Goal: Task Accomplishment & Management: Manage account settings

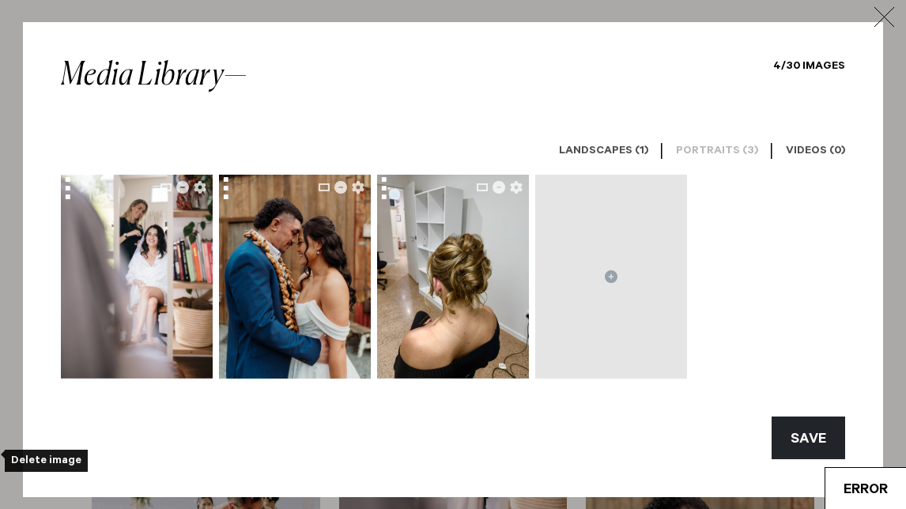
scroll to position [450, 0]
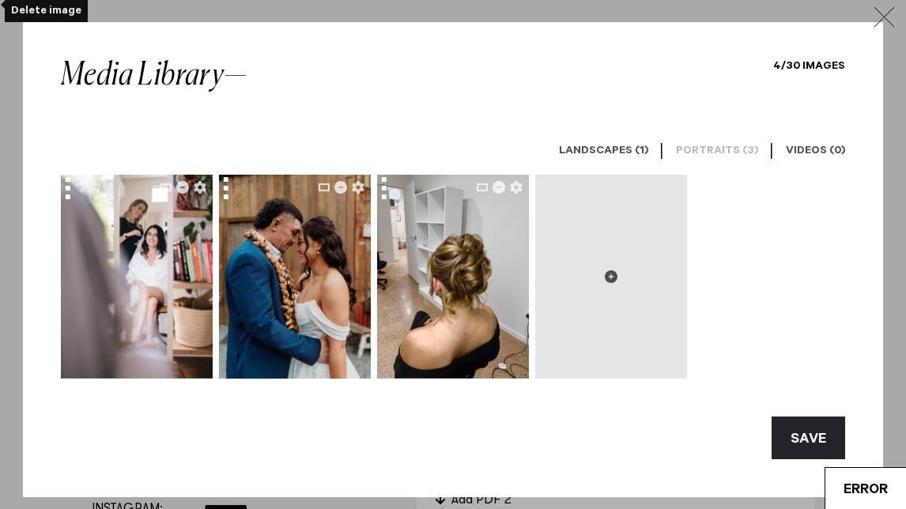
click at [611, 273] on icon at bounding box center [611, 276] width 13 height 13
click at [614, 277] on icon at bounding box center [611, 276] width 13 height 13
click at [619, 271] on button at bounding box center [611, 277] width 152 height 204
type input "**********"
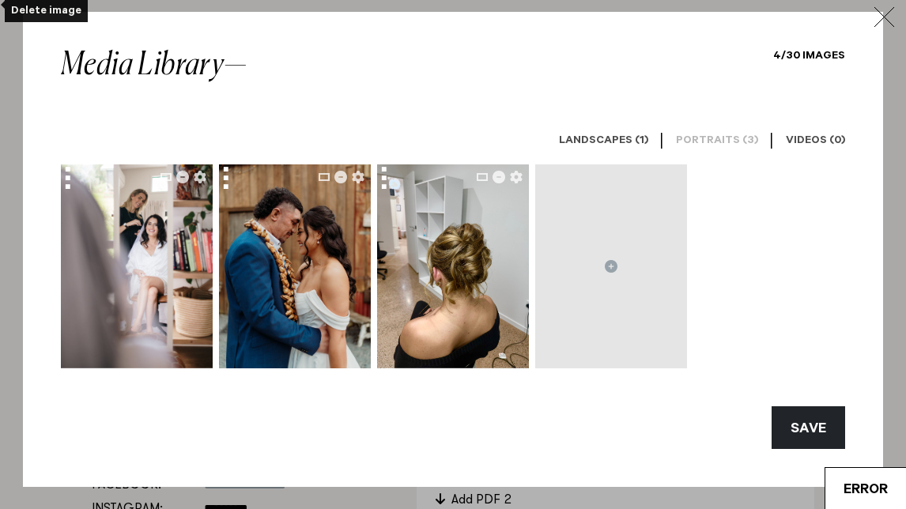
scroll to position [10, 0]
click at [530, 417] on div "SAVE" at bounding box center [452, 418] width 809 height 62
click at [199, 84] on div "Media Library" at bounding box center [154, 85] width 187 height 70
click at [610, 139] on h6 "Landscapes (1)" at bounding box center [603, 141] width 89 height 15
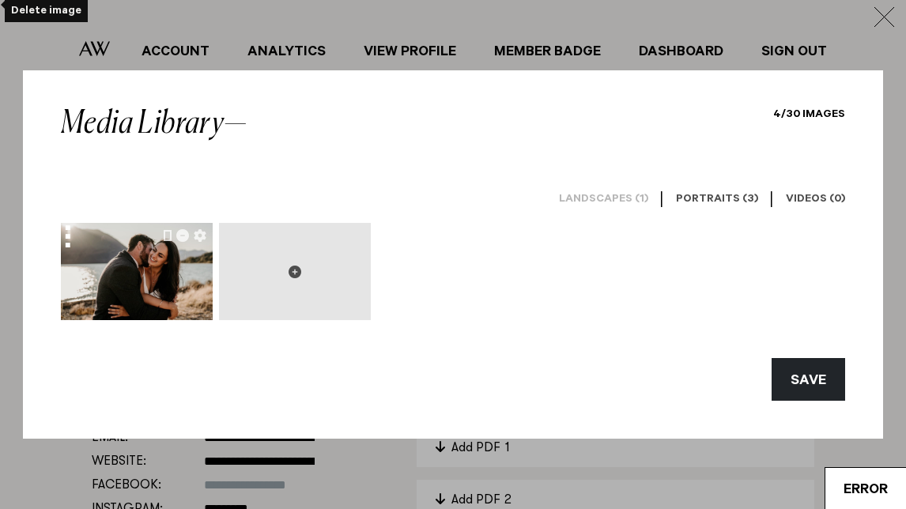
click at [294, 270] on icon at bounding box center [294, 272] width 13 height 13
click at [295, 275] on icon at bounding box center [294, 272] width 13 height 13
type input "**********"
click at [884, 10] on icon "button" at bounding box center [883, 17] width 21 height 20
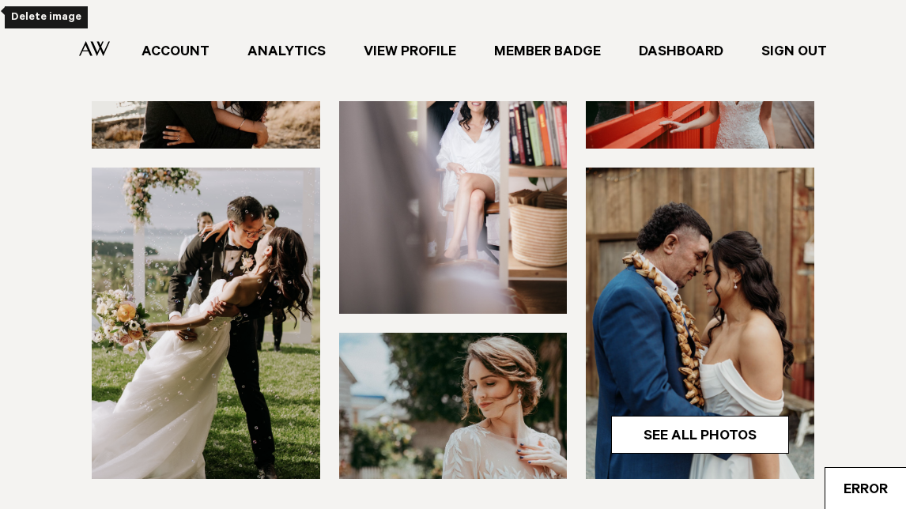
scroll to position [271, 0]
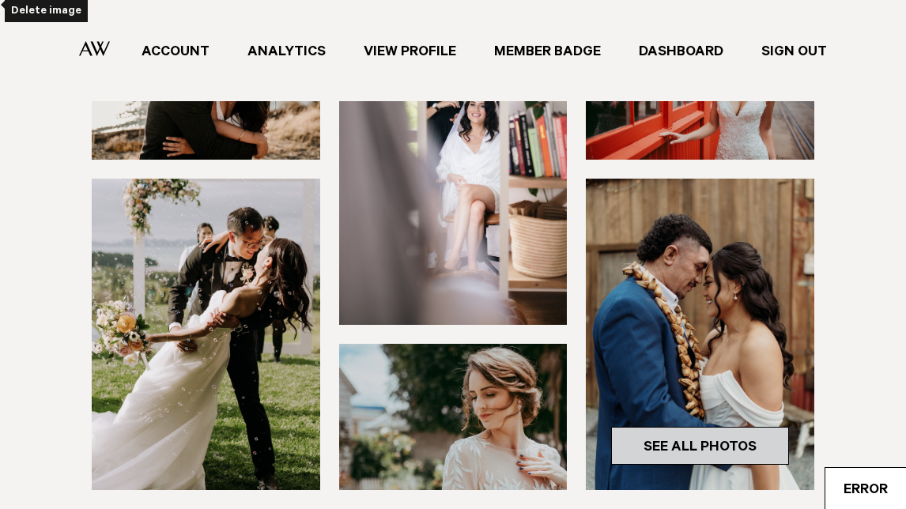
click at [729, 446] on link "See All Photos" at bounding box center [700, 446] width 178 height 38
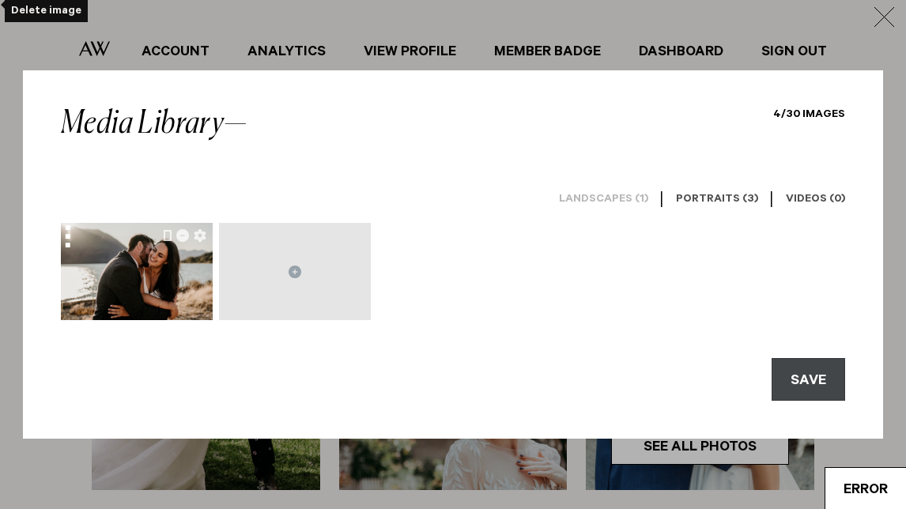
click at [779, 381] on button "SAVE" at bounding box center [807, 379] width 73 height 43
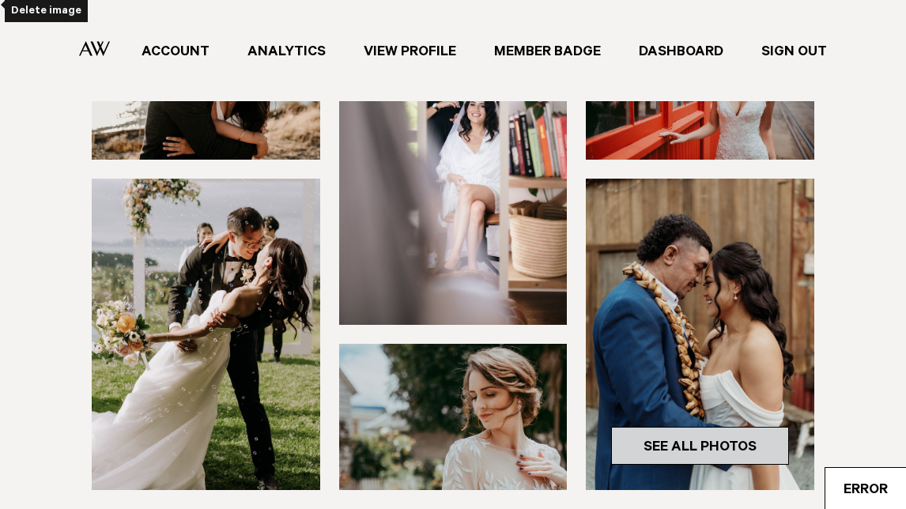
click at [749, 436] on link "See All Photos" at bounding box center [700, 446] width 178 height 38
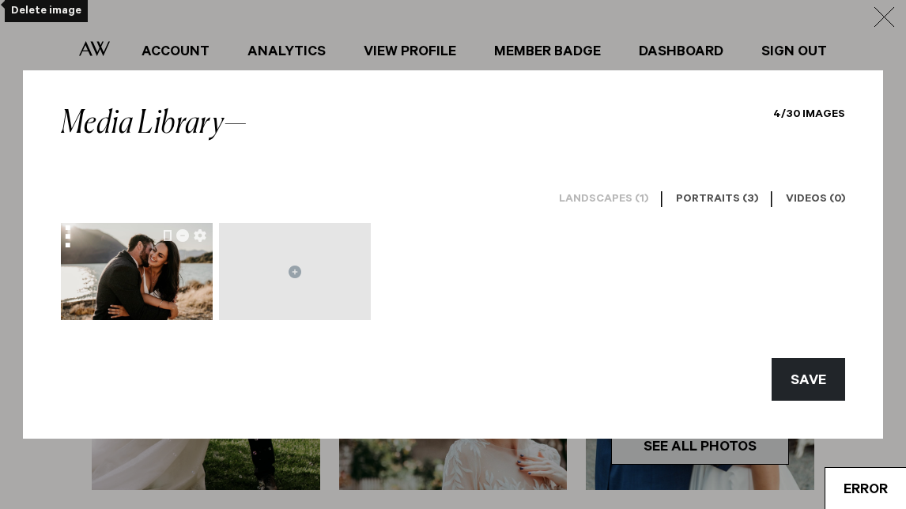
click at [749, 436] on div "Media Library 4/30 Images Landscapes (1) | Portraits (3) | Videos (0) SAVE" at bounding box center [453, 254] width 860 height 368
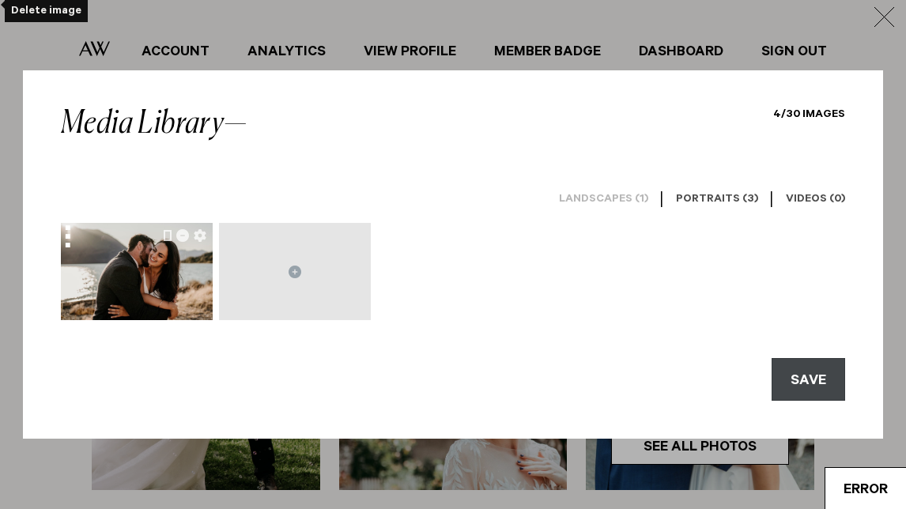
click at [804, 377] on button "SAVE" at bounding box center [807, 379] width 73 height 43
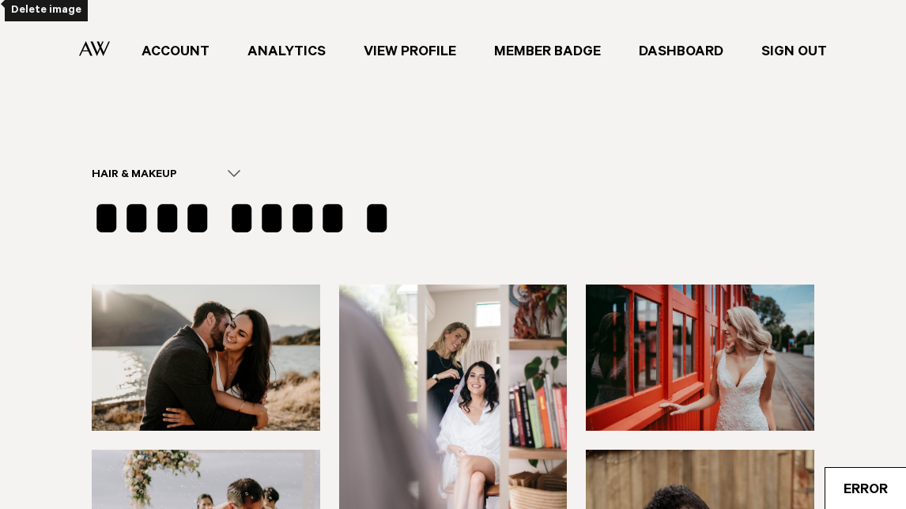
scroll to position [0, 0]
click at [164, 171] on div "Hair & Makeup" at bounding box center [157, 175] width 130 height 15
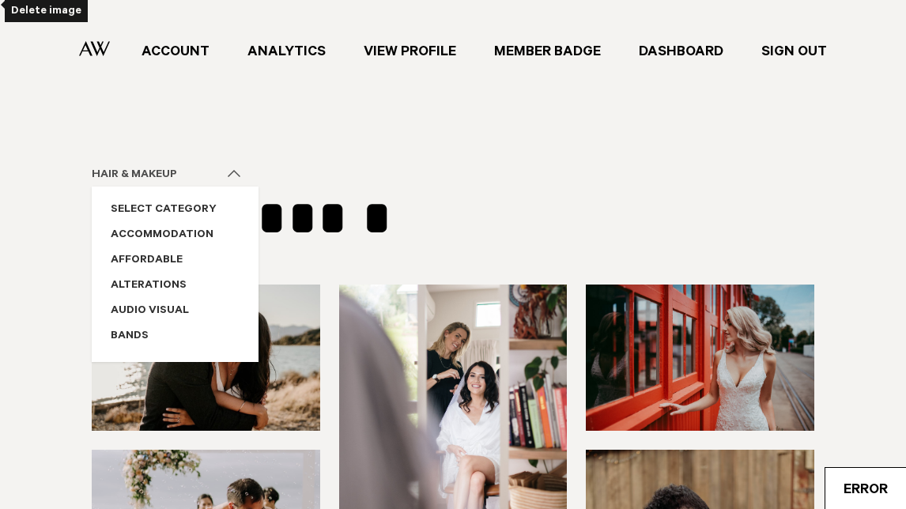
scroll to position [646, 0]
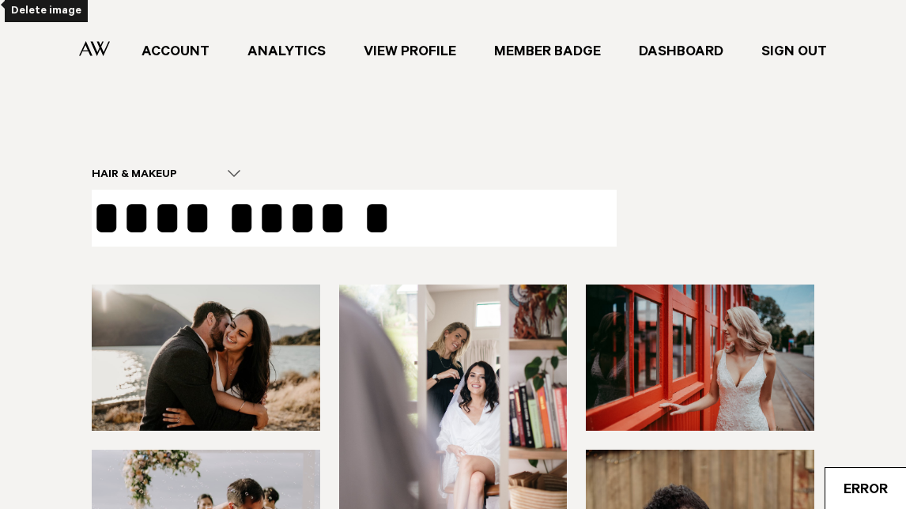
click at [238, 217] on textarea "**********" at bounding box center [354, 218] width 525 height 57
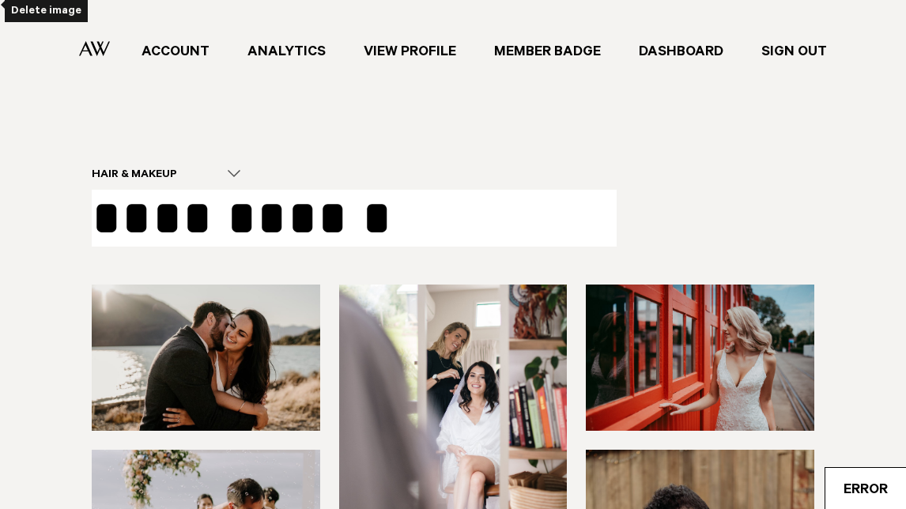
click at [124, 206] on textarea "**********" at bounding box center [354, 218] width 525 height 57
type textarea "**********"
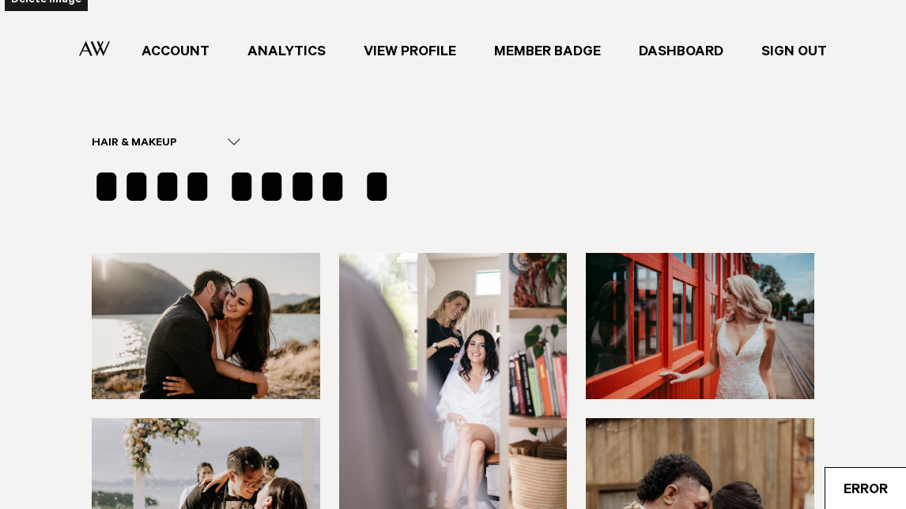
scroll to position [32, 0]
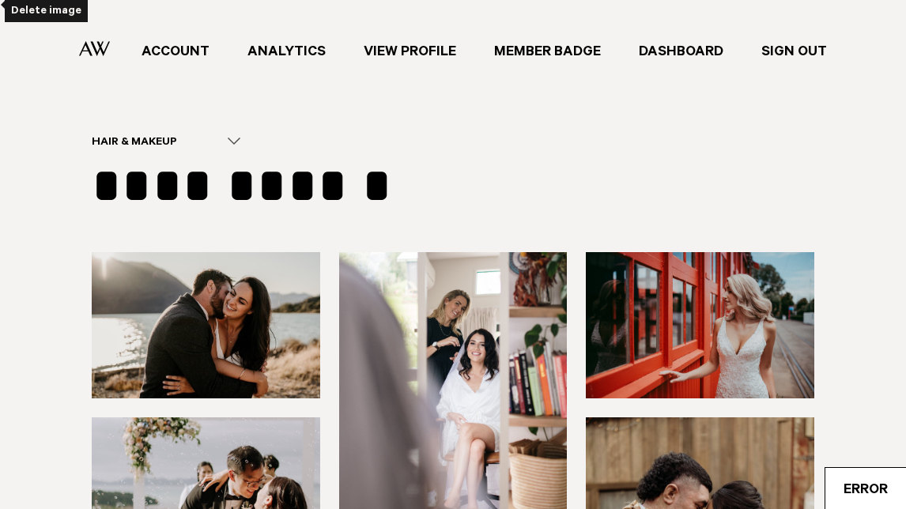
click at [46, 10] on div "Delete image" at bounding box center [46, 11] width 83 height 22
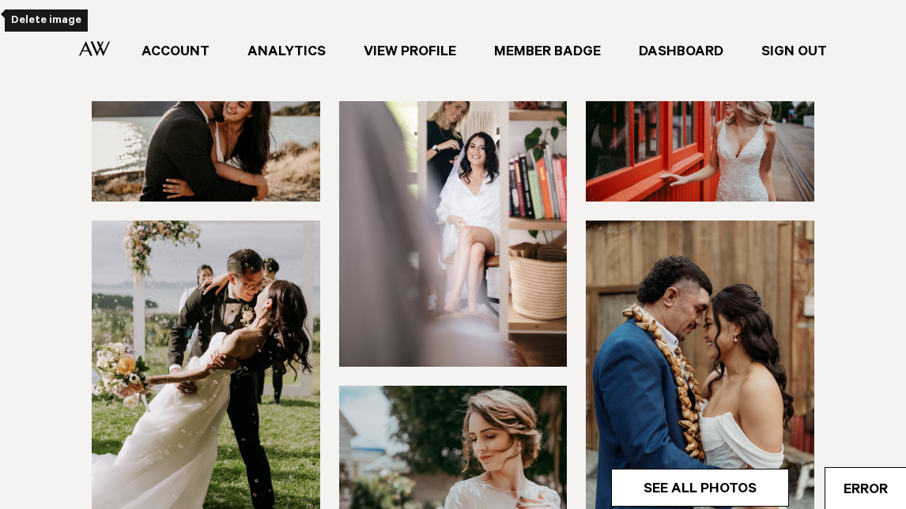
scroll to position [326, 0]
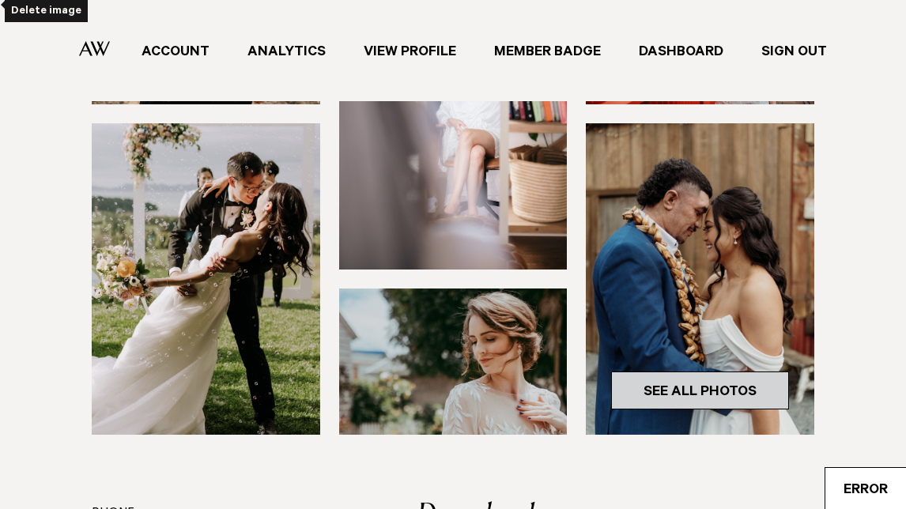
click at [722, 390] on link "See All Photos" at bounding box center [700, 390] width 178 height 38
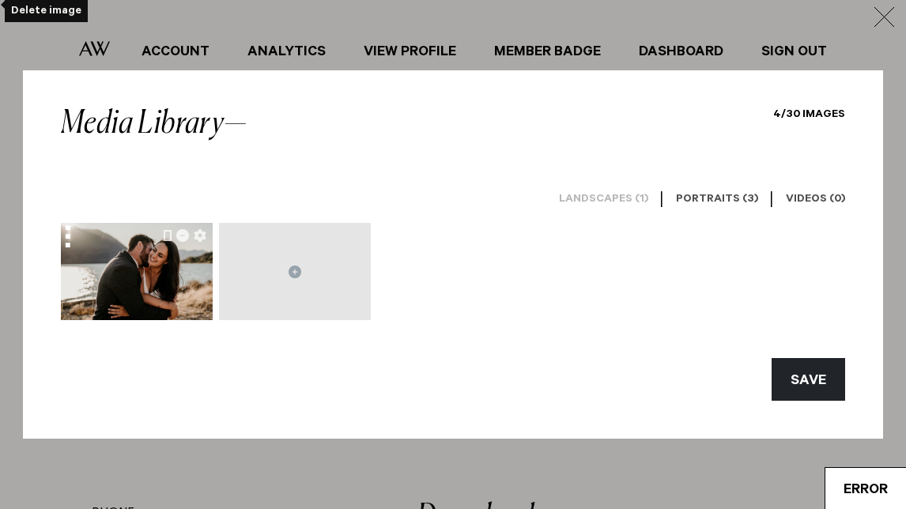
click at [885, 7] on icon "button" at bounding box center [883, 17] width 21 height 20
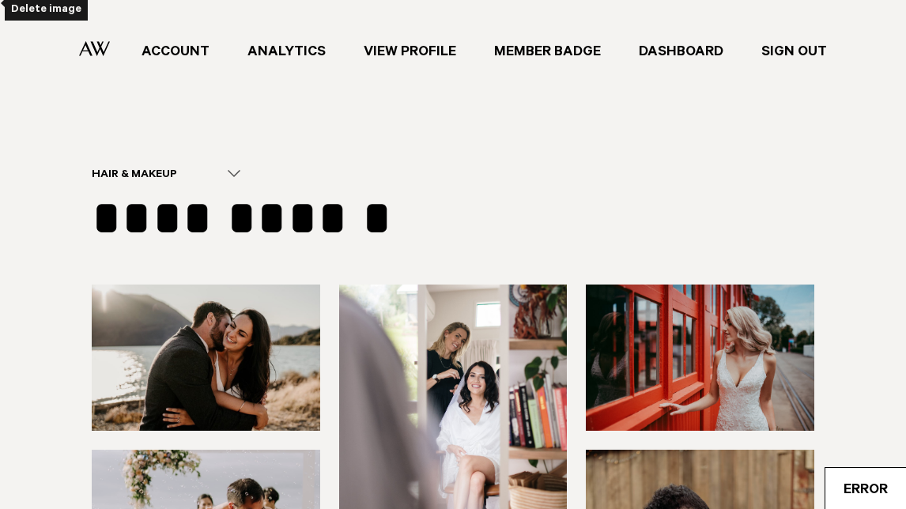
scroll to position [0, 0]
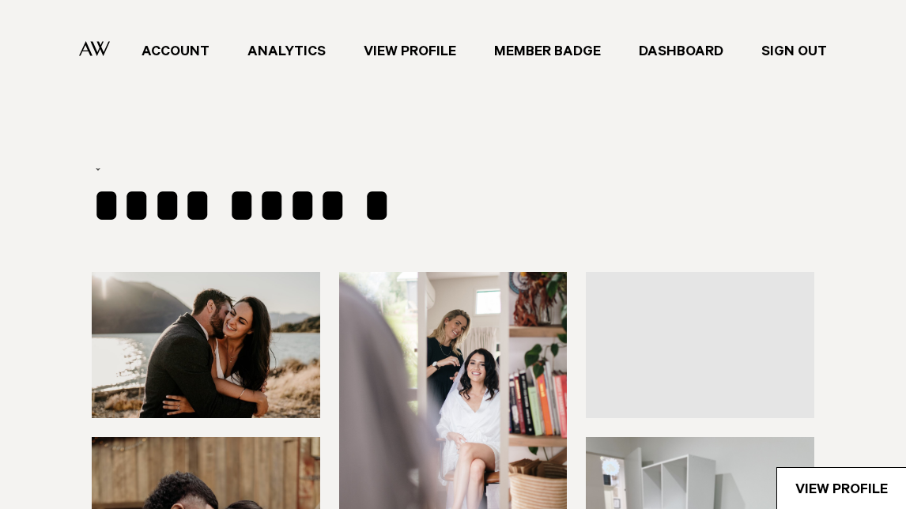
type input "**********"
select select "***"
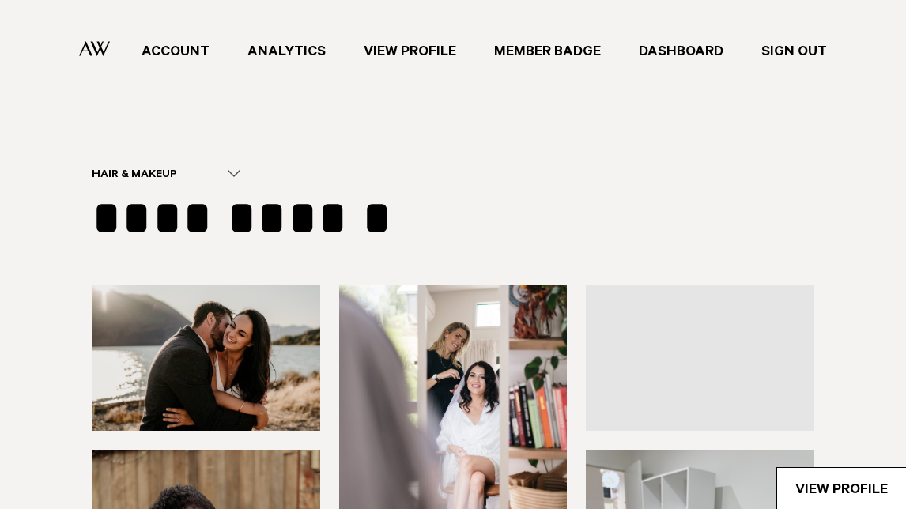
click at [631, 211] on div "**********" at bounding box center [453, 207] width 722 height 78
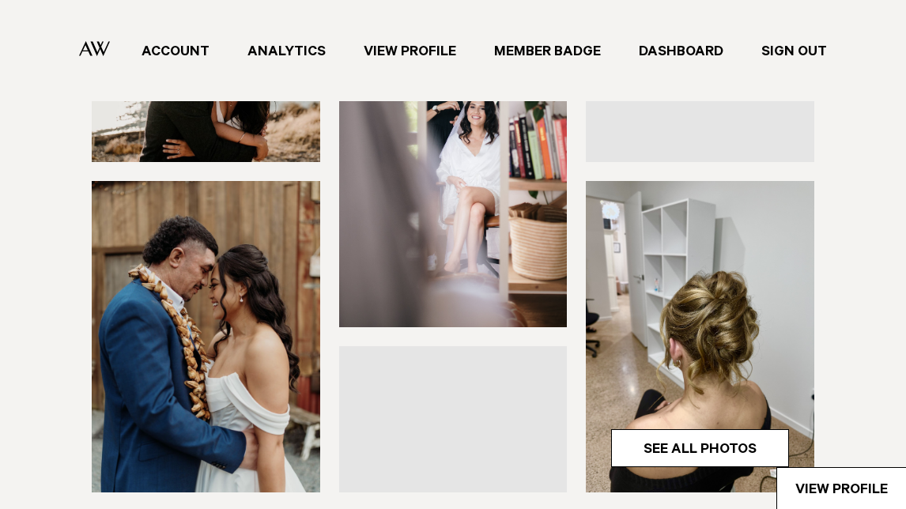
scroll to position [293, 0]
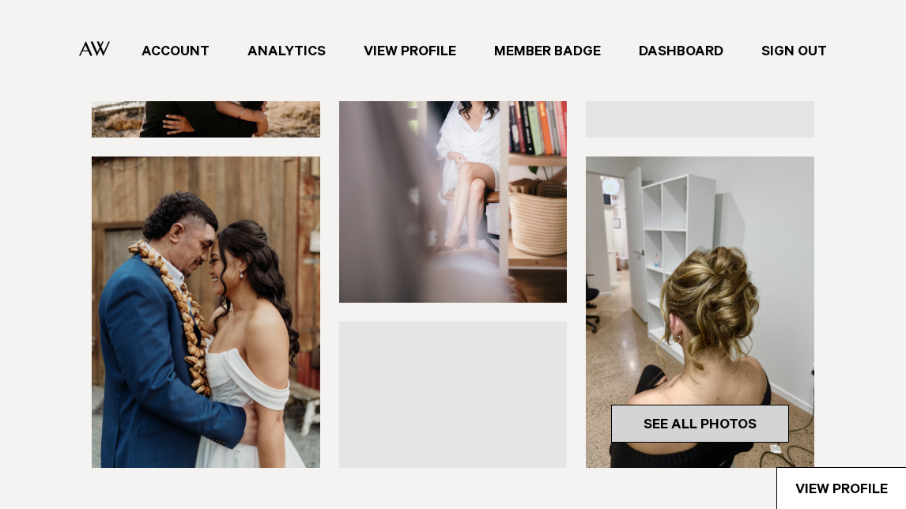
click at [696, 417] on link "See All Photos" at bounding box center [700, 424] width 178 height 38
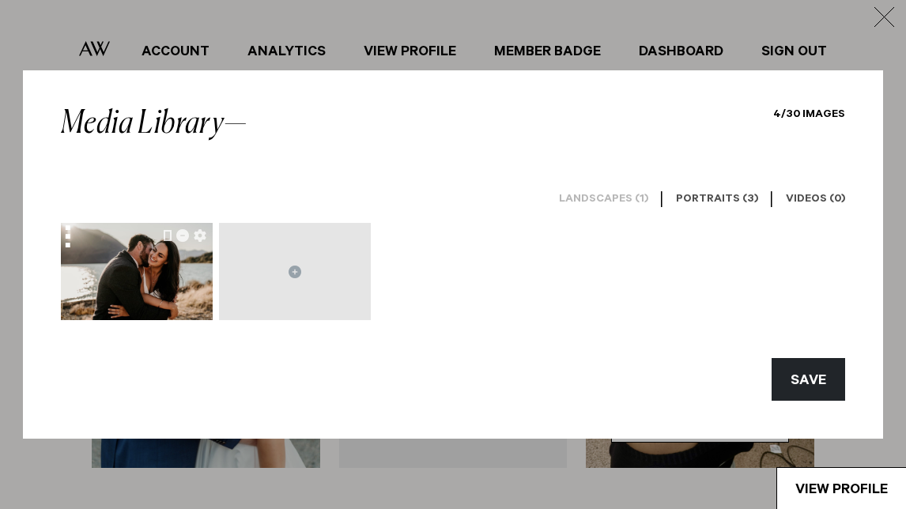
click at [586, 199] on h6 "Landscapes (1)" at bounding box center [603, 200] width 89 height 15
click at [294, 273] on icon at bounding box center [294, 272] width 13 height 13
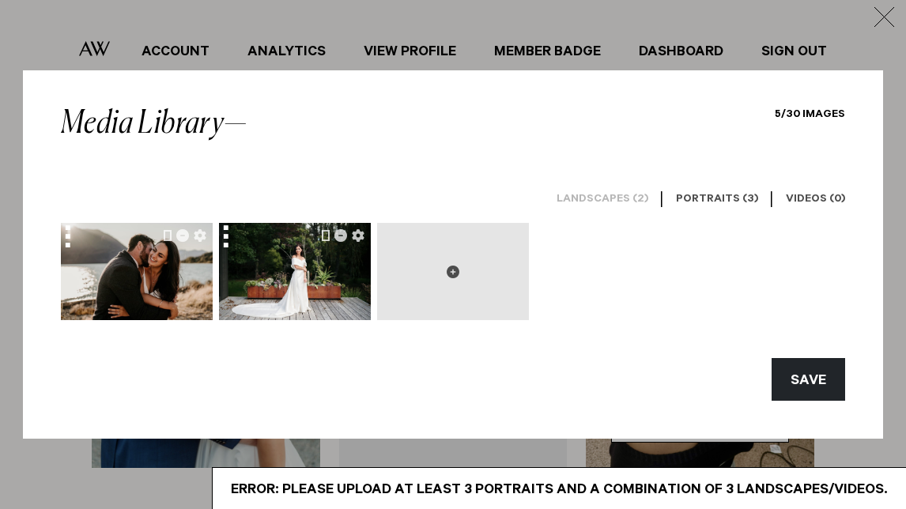
click at [451, 273] on icon at bounding box center [453, 272] width 13 height 13
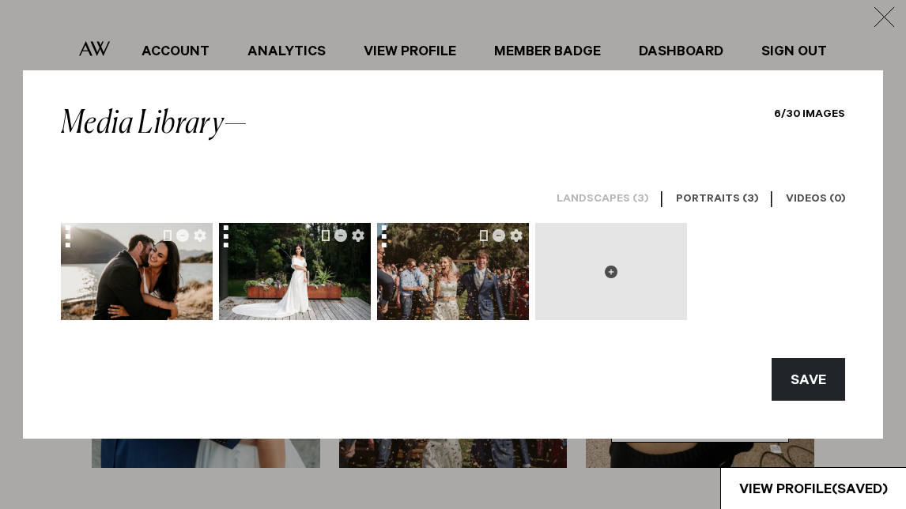
click at [611, 274] on icon at bounding box center [611, 272] width 13 height 13
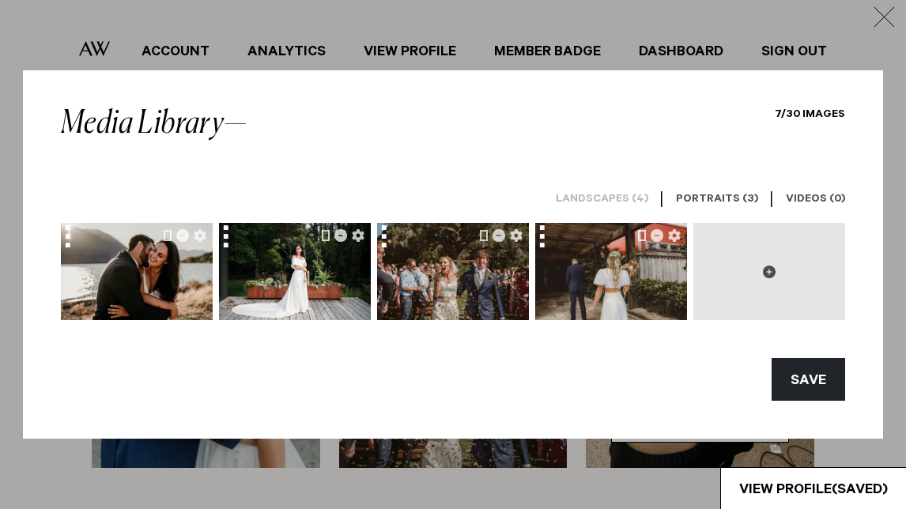
click at [768, 273] on icon at bounding box center [769, 272] width 13 height 13
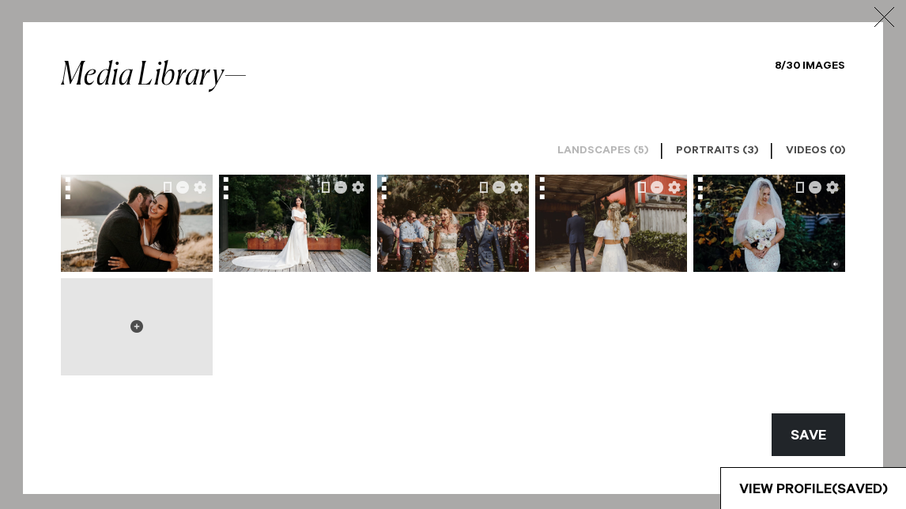
click at [135, 322] on icon at bounding box center [136, 326] width 13 height 13
type input "**********"
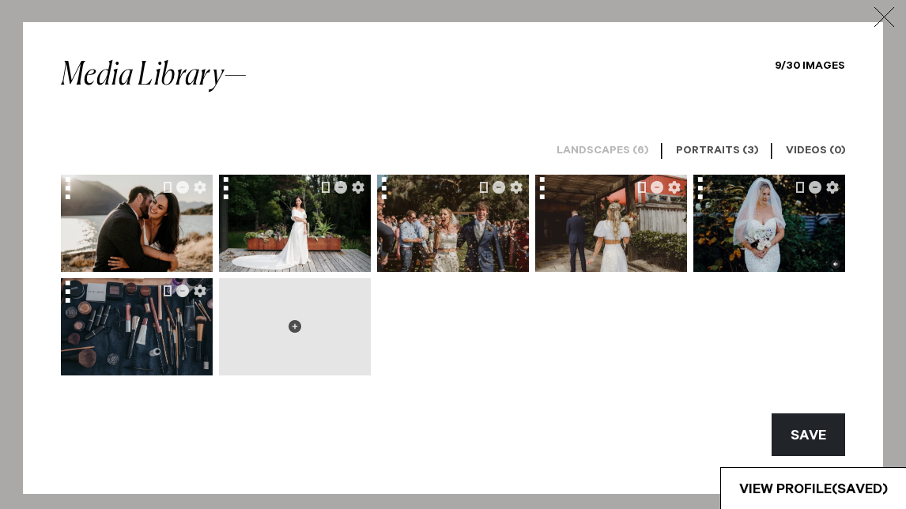
click at [298, 325] on icon at bounding box center [294, 326] width 13 height 13
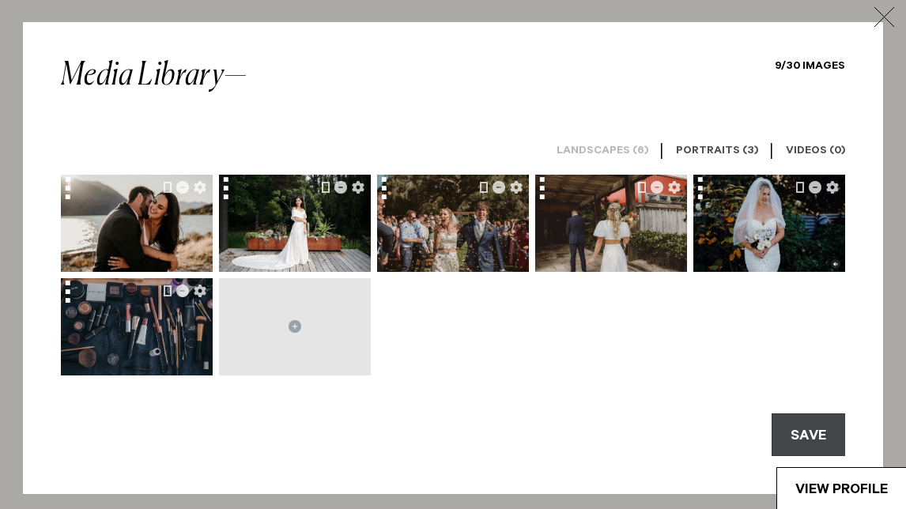
click at [824, 428] on button "SAVE" at bounding box center [807, 434] width 73 height 43
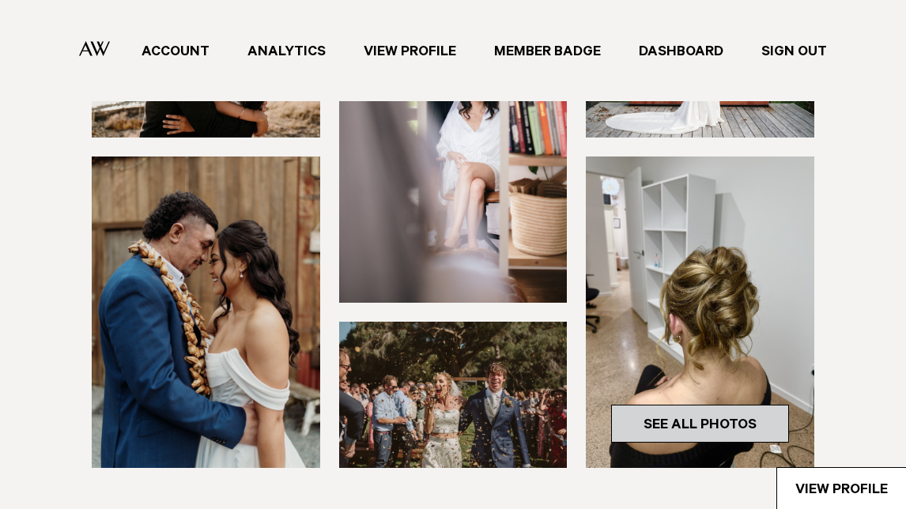
click at [695, 414] on link "See All Photos" at bounding box center [700, 424] width 178 height 38
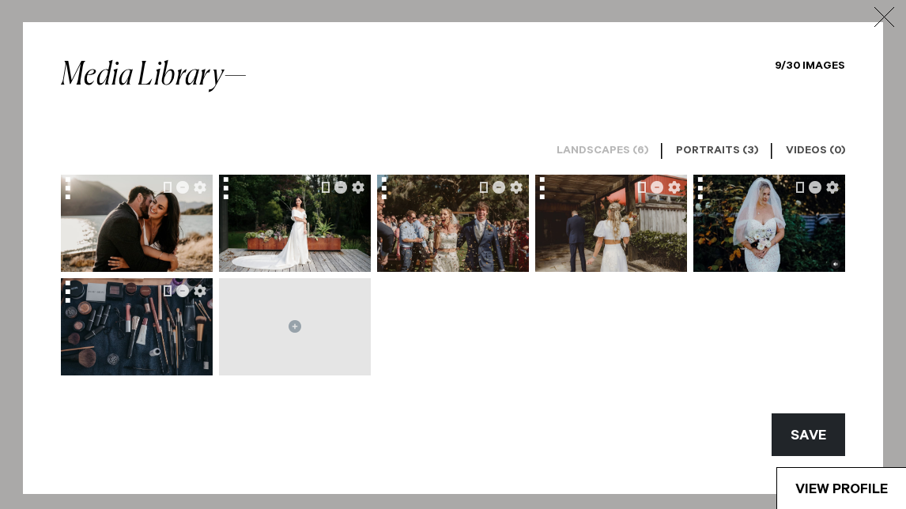
click at [725, 152] on h6 "Portraits (3)" at bounding box center [717, 152] width 82 height 15
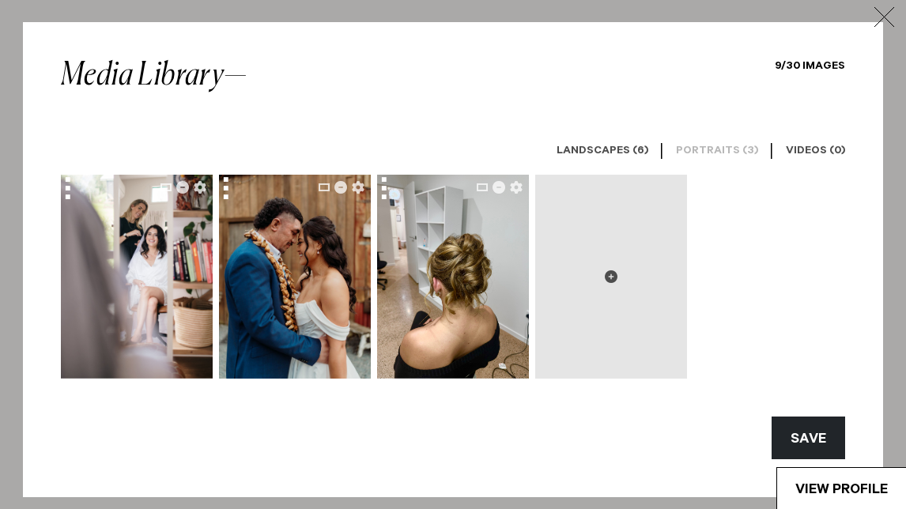
click at [616, 275] on icon at bounding box center [611, 276] width 13 height 13
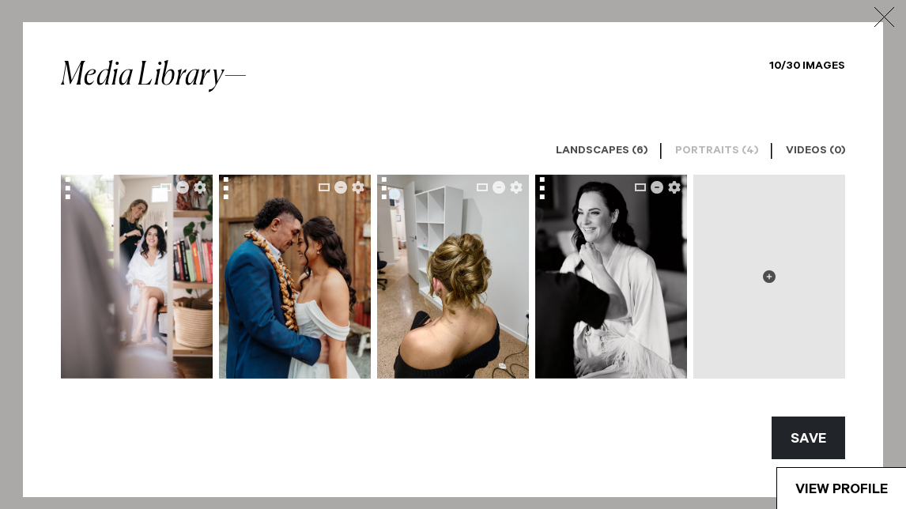
click at [776, 273] on button at bounding box center [769, 277] width 152 height 204
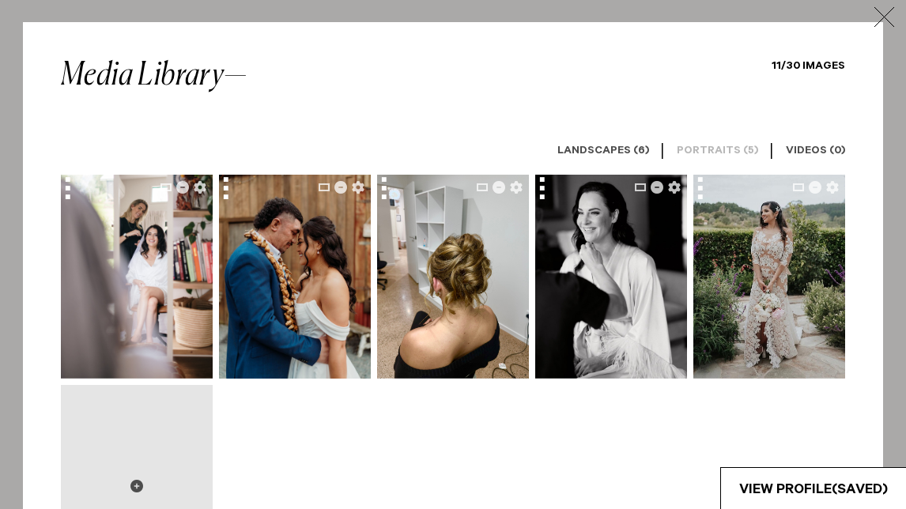
click at [137, 488] on icon at bounding box center [136, 486] width 13 height 13
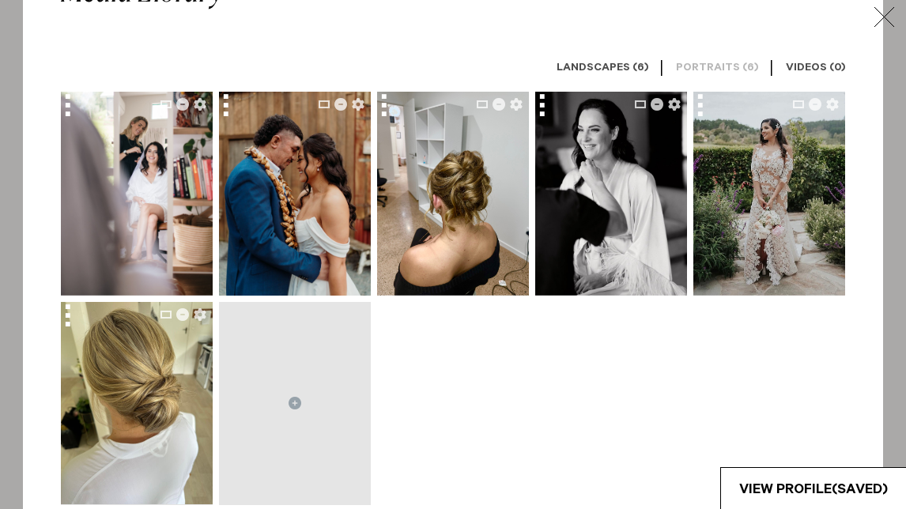
scroll to position [85, 0]
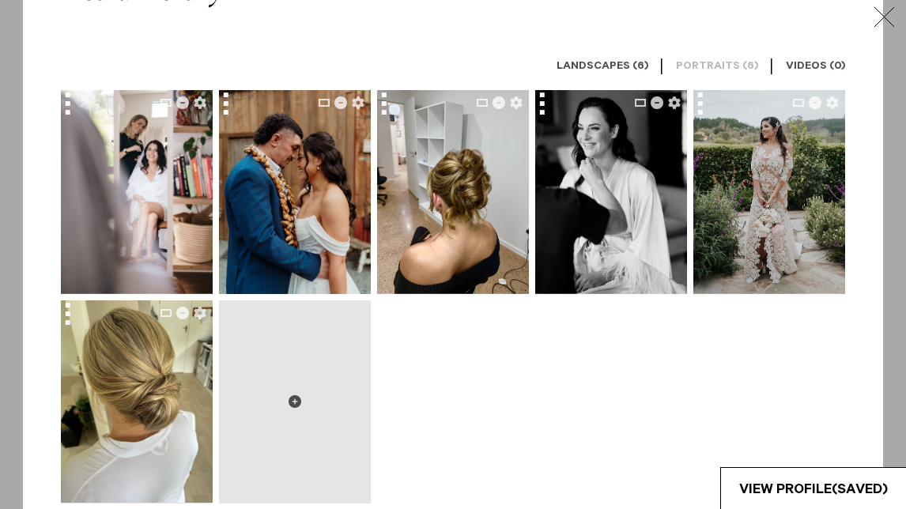
click at [296, 394] on button at bounding box center [295, 402] width 152 height 204
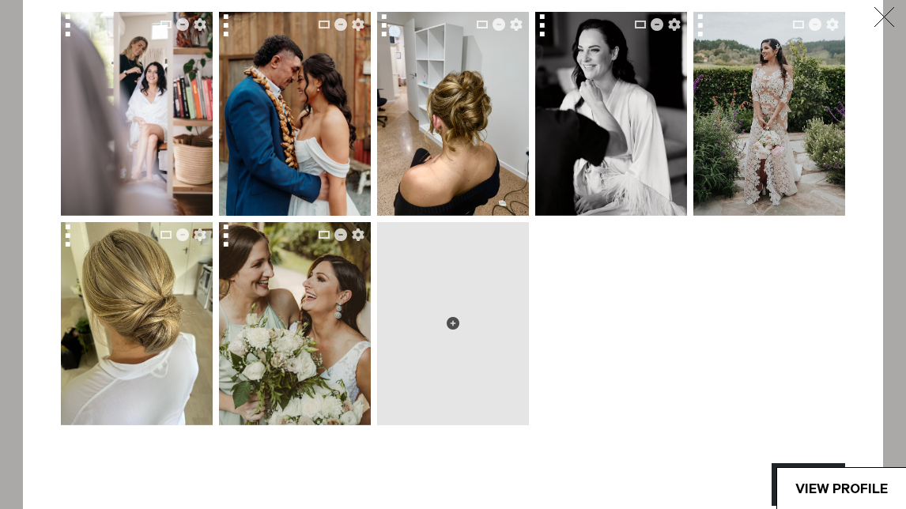
scroll to position [164, 0]
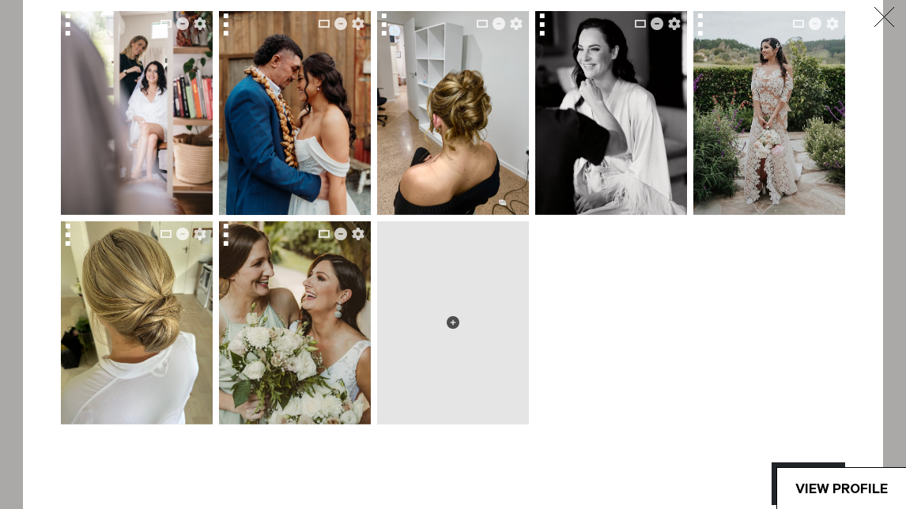
click at [451, 323] on icon at bounding box center [453, 322] width 13 height 13
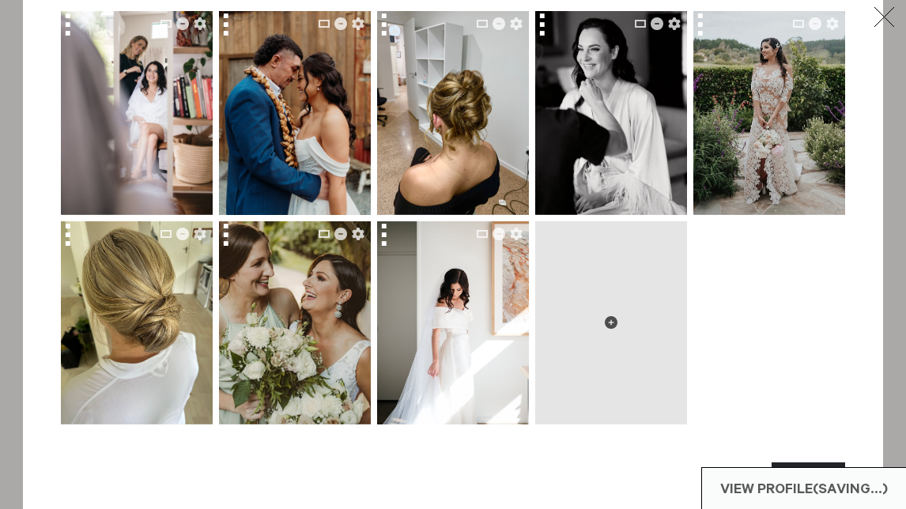
click at [611, 320] on icon at bounding box center [611, 322] width 13 height 13
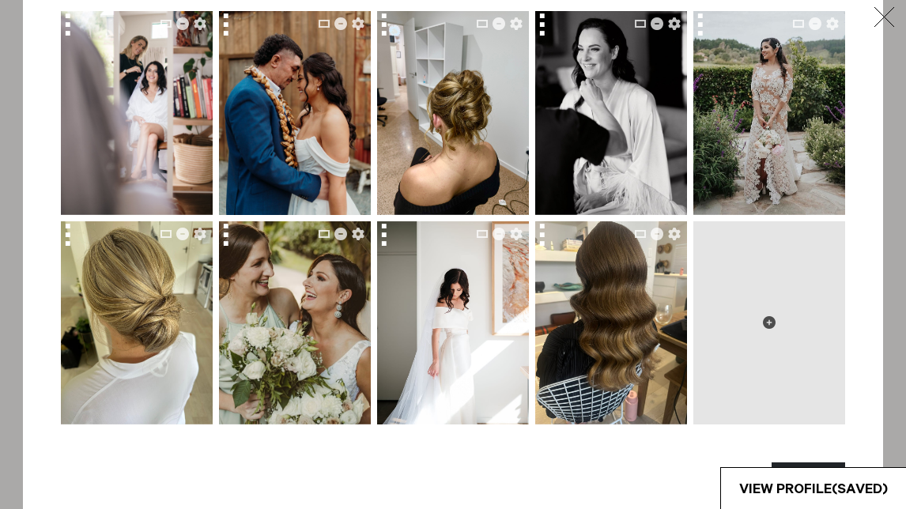
click at [771, 322] on icon at bounding box center [769, 322] width 13 height 13
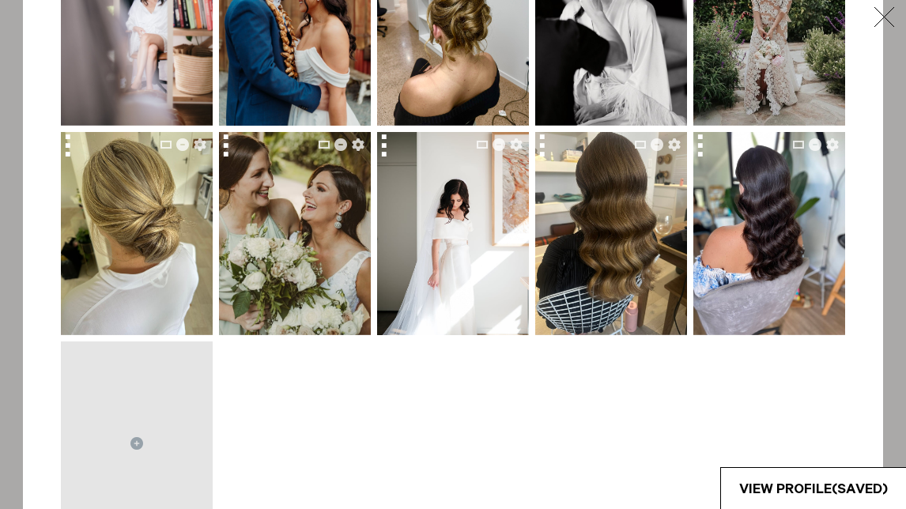
scroll to position [255, 0]
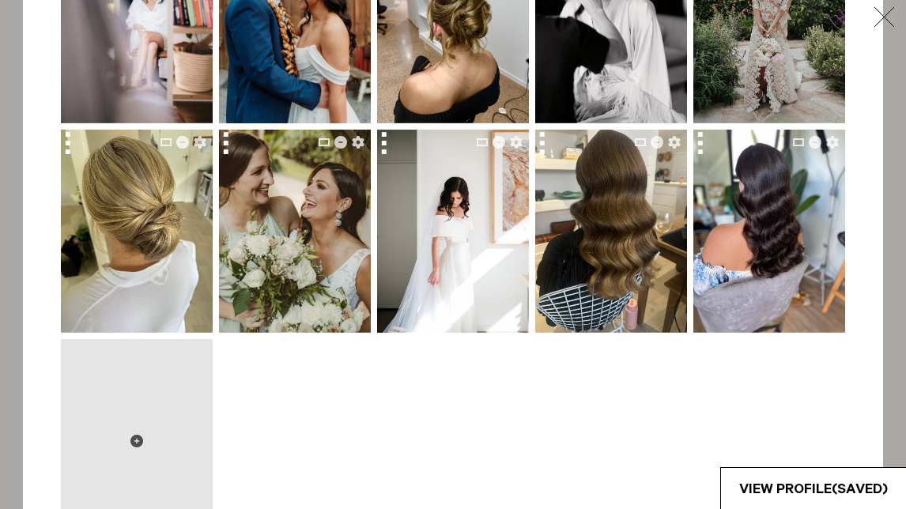
click at [134, 441] on icon at bounding box center [136, 441] width 13 height 13
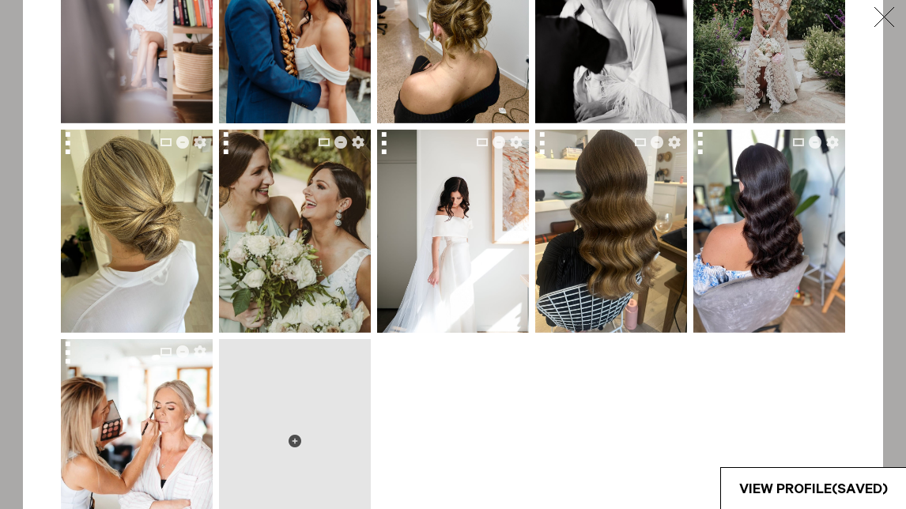
click at [296, 443] on icon at bounding box center [294, 441] width 13 height 13
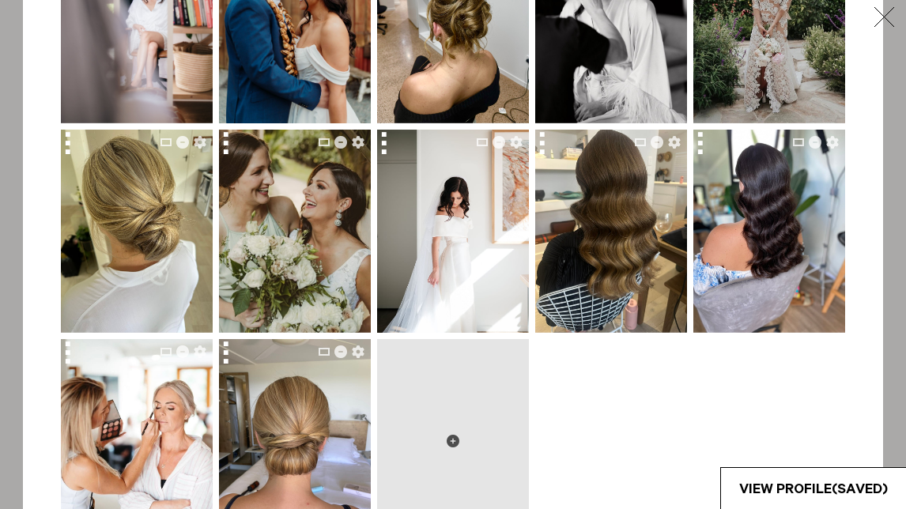
click at [450, 441] on icon at bounding box center [453, 441] width 13 height 13
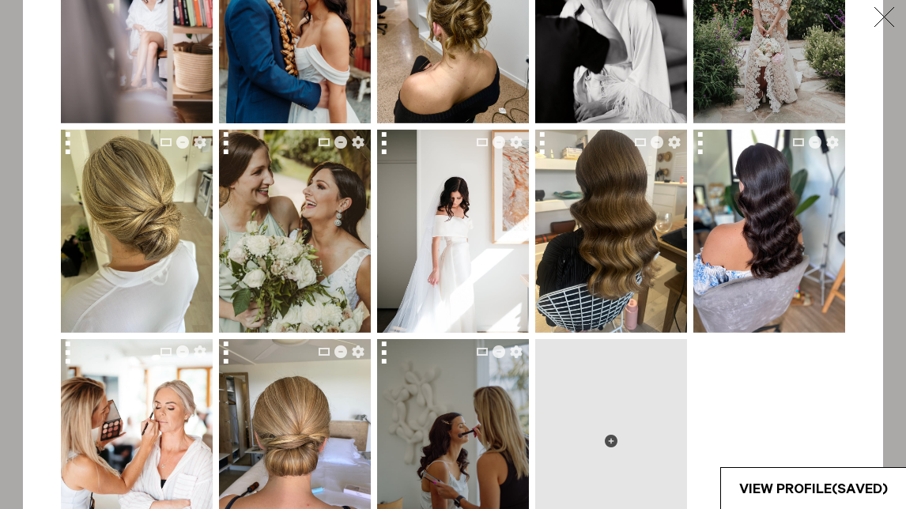
click at [613, 439] on icon at bounding box center [611, 441] width 13 height 13
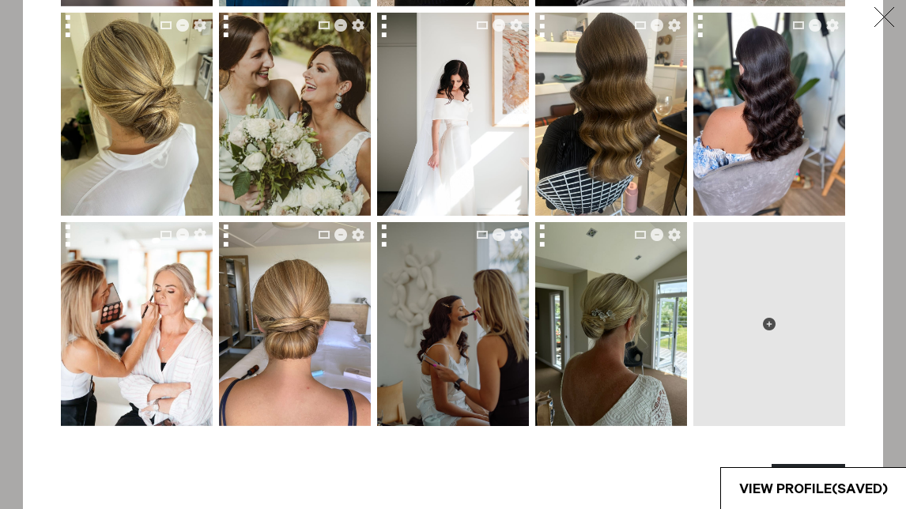
scroll to position [373, 0]
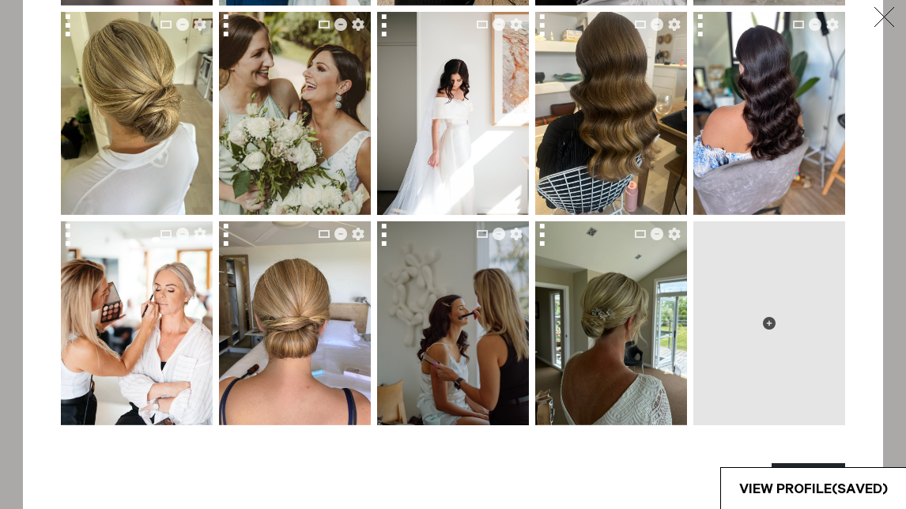
click at [765, 326] on icon at bounding box center [769, 323] width 13 height 13
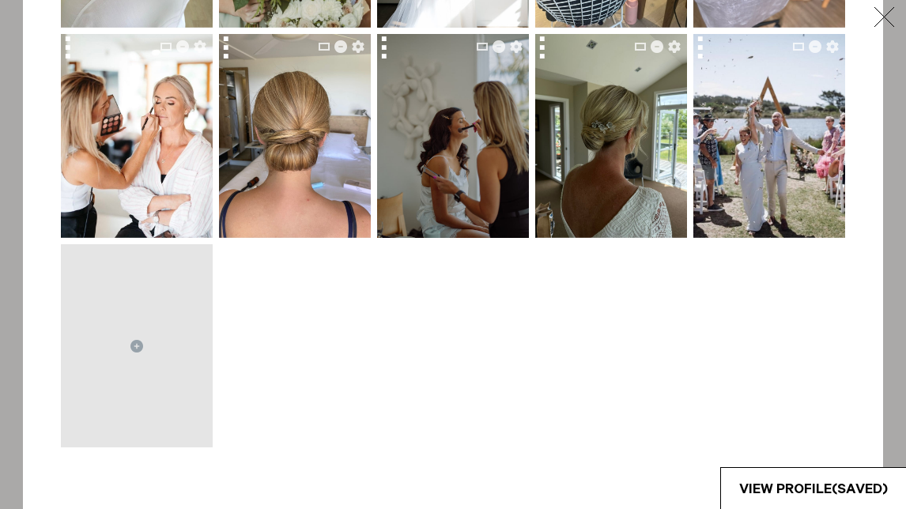
scroll to position [563, 0]
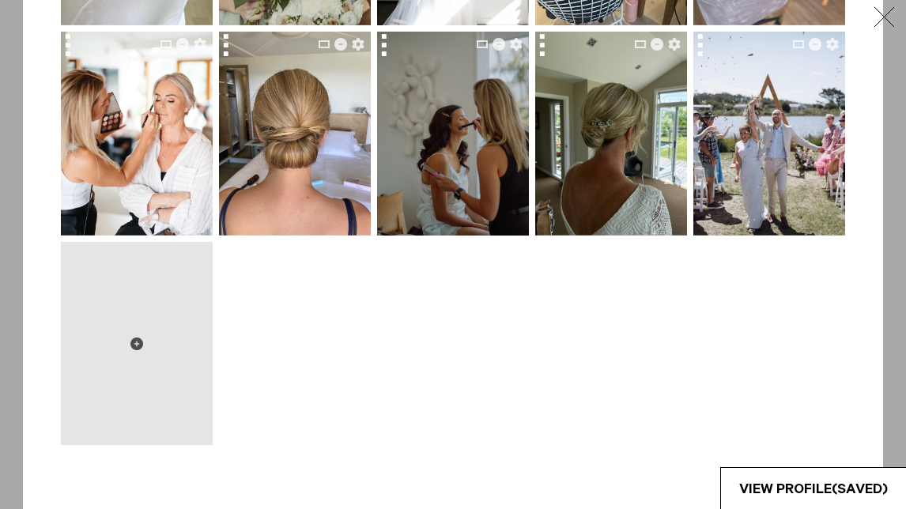
click at [138, 340] on icon at bounding box center [136, 343] width 13 height 13
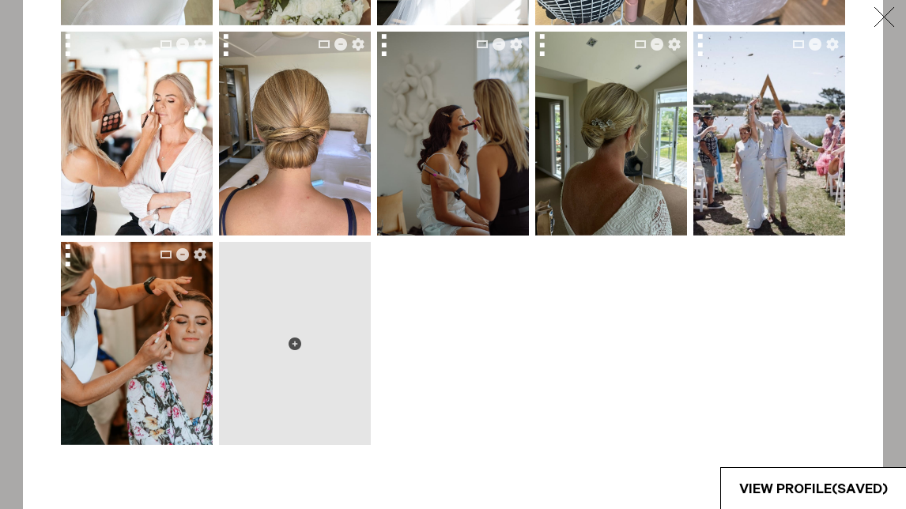
click at [293, 344] on icon at bounding box center [294, 343] width 13 height 13
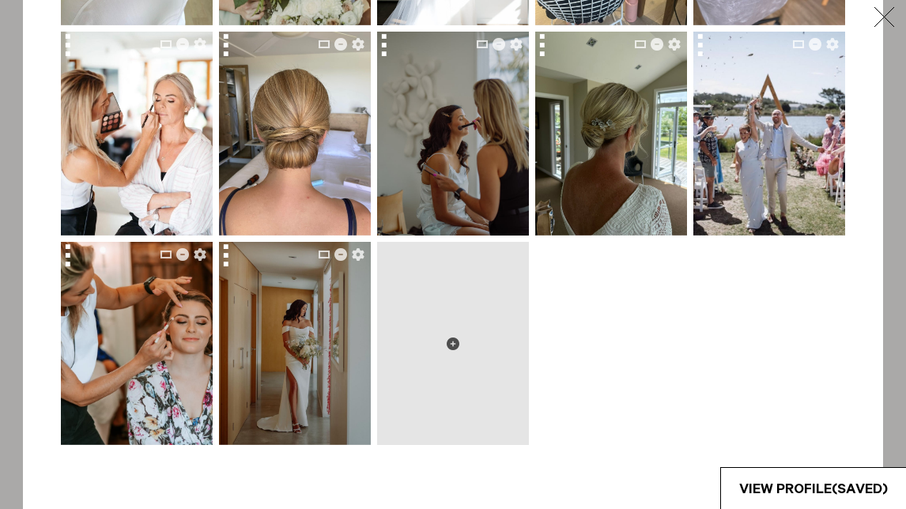
click at [460, 341] on button at bounding box center [453, 344] width 152 height 204
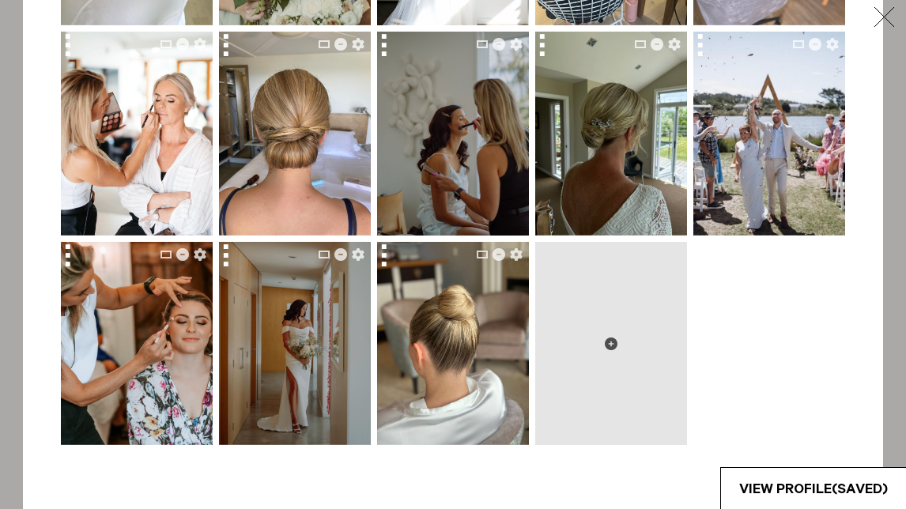
click at [608, 342] on icon at bounding box center [611, 343] width 13 height 13
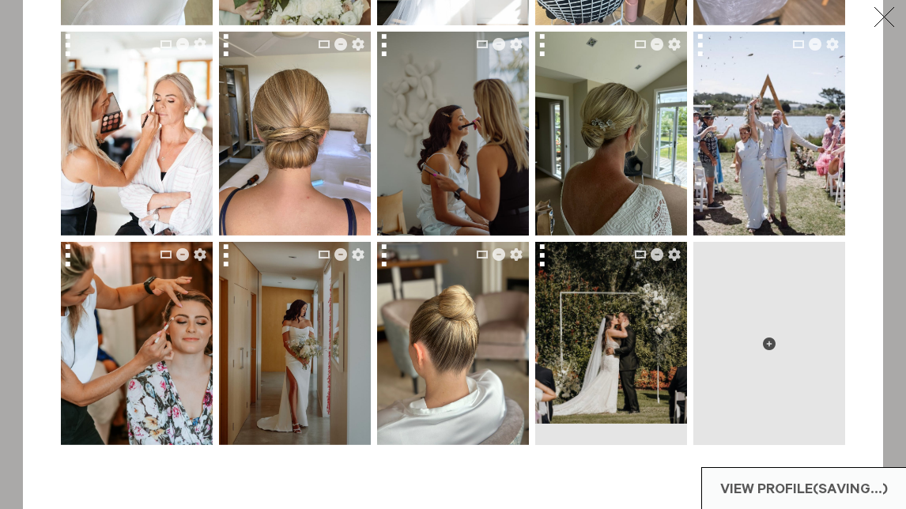
click at [771, 343] on icon at bounding box center [769, 343] width 13 height 13
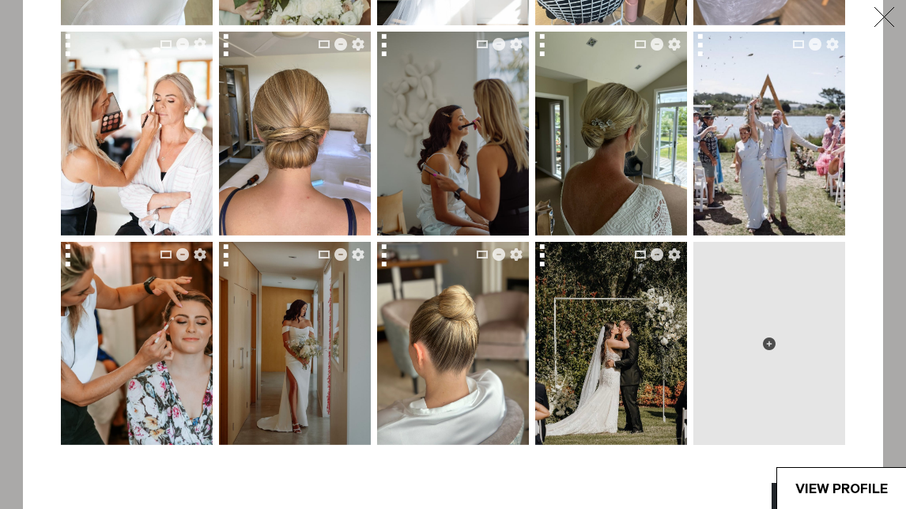
type input "**********"
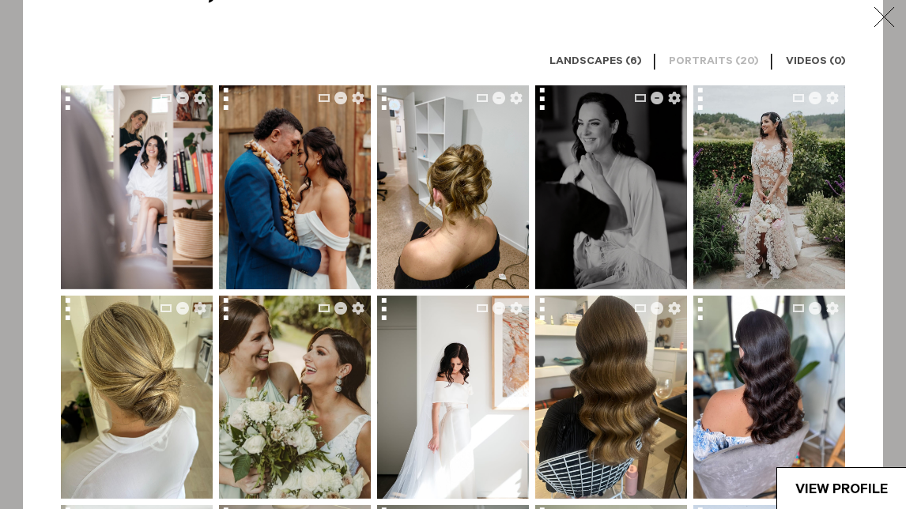
scroll to position [89, 0]
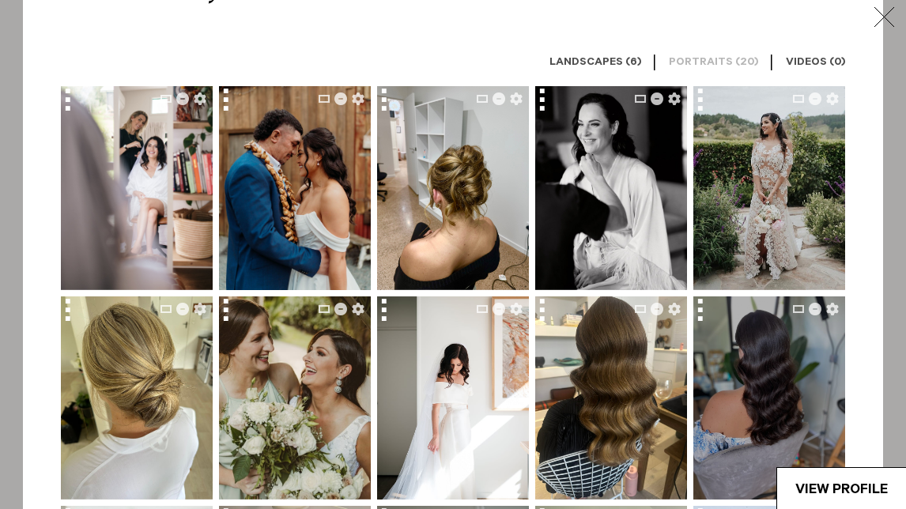
drag, startPoint x: 789, startPoint y: 387, endPoint x: 760, endPoint y: 371, distance: 32.5
click at [760, 371] on img at bounding box center [768, 398] width 153 height 204
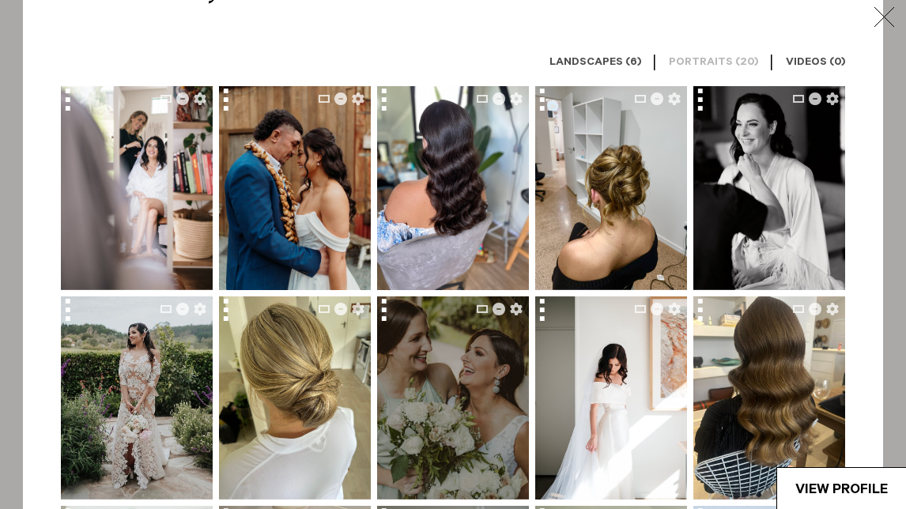
drag, startPoint x: 387, startPoint y: 315, endPoint x: 390, endPoint y: 375, distance: 59.4
click at [390, 375] on div at bounding box center [453, 398] width 152 height 204
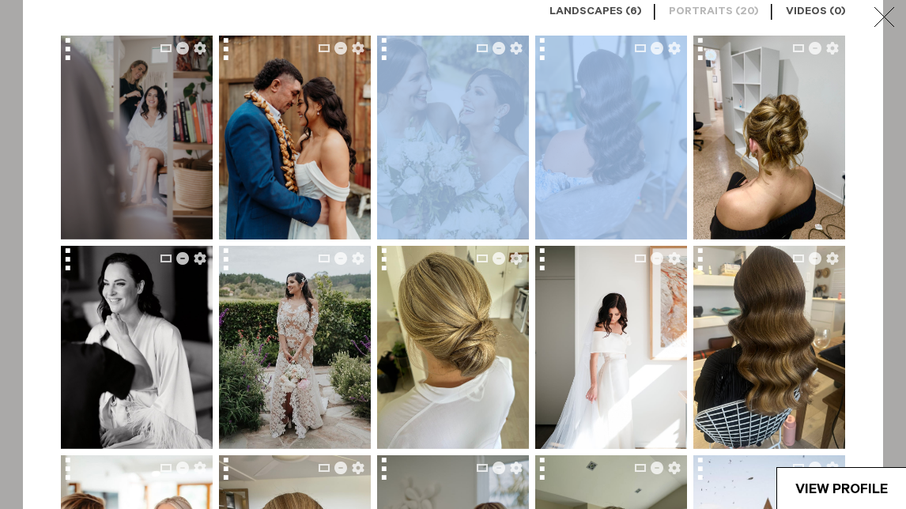
scroll to position [269, 0]
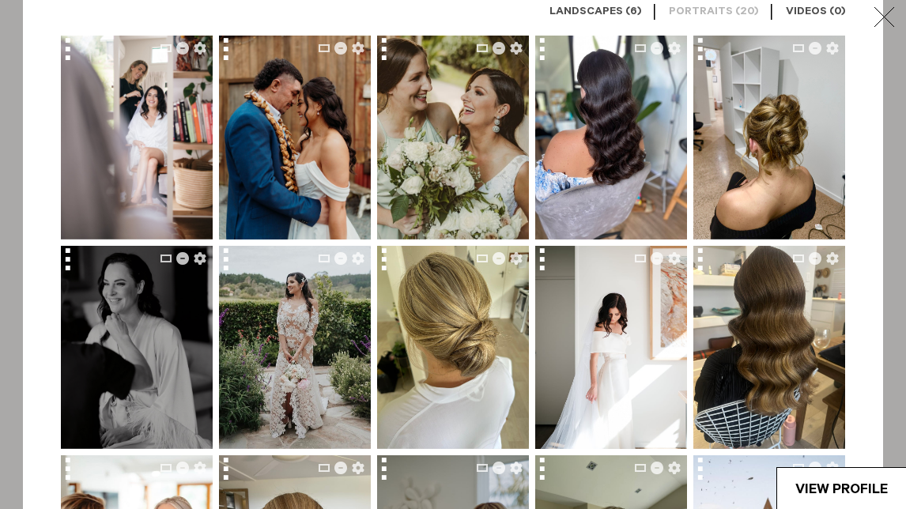
drag, startPoint x: 70, startPoint y: 258, endPoint x: 96, endPoint y: 248, distance: 28.8
click at [96, 248] on div at bounding box center [137, 348] width 152 height 204
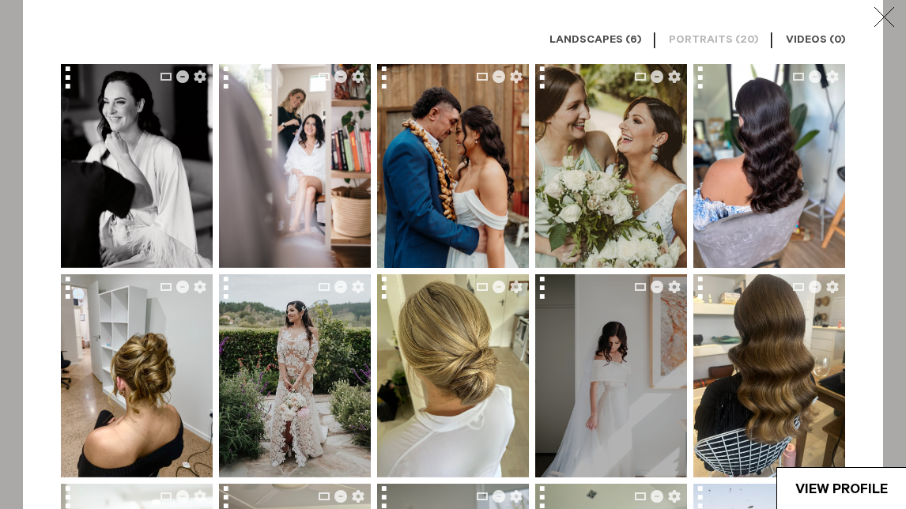
scroll to position [109, 0]
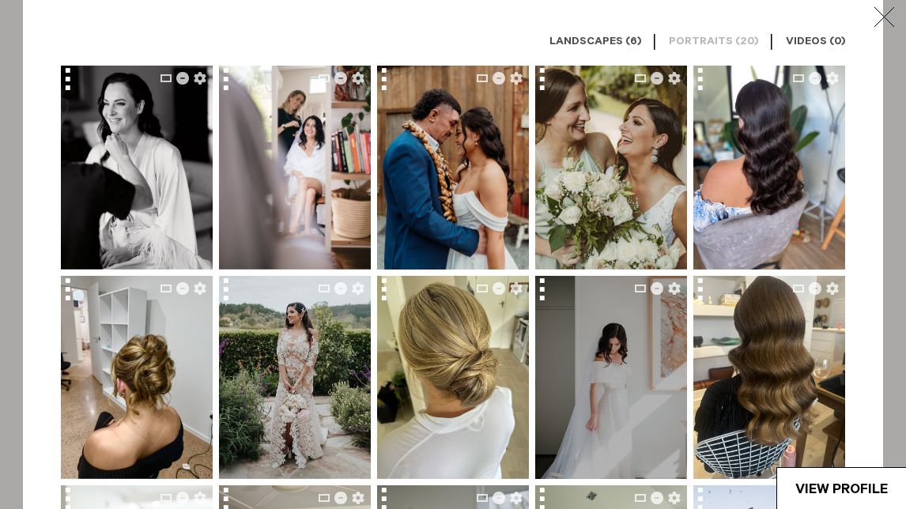
drag, startPoint x: 546, startPoint y: 290, endPoint x: 558, endPoint y: 355, distance: 65.9
click at [558, 355] on div at bounding box center [611, 378] width 152 height 204
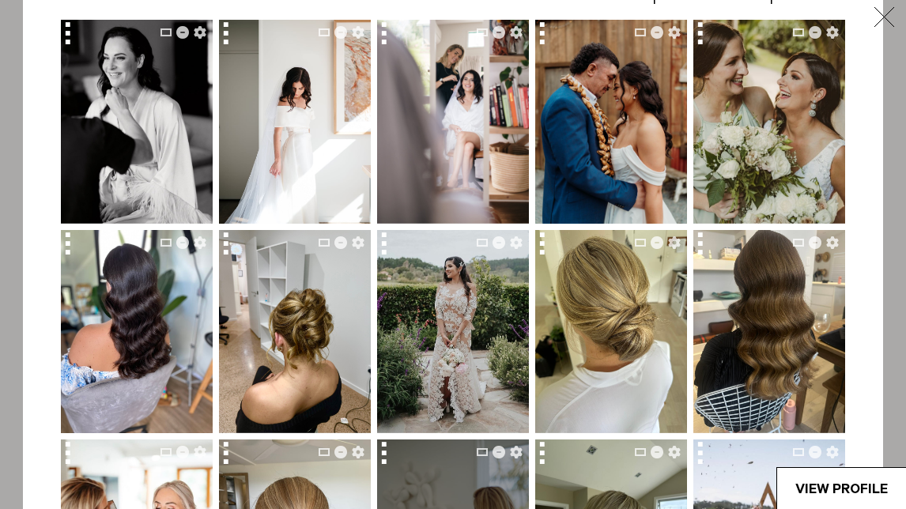
scroll to position [153, 0]
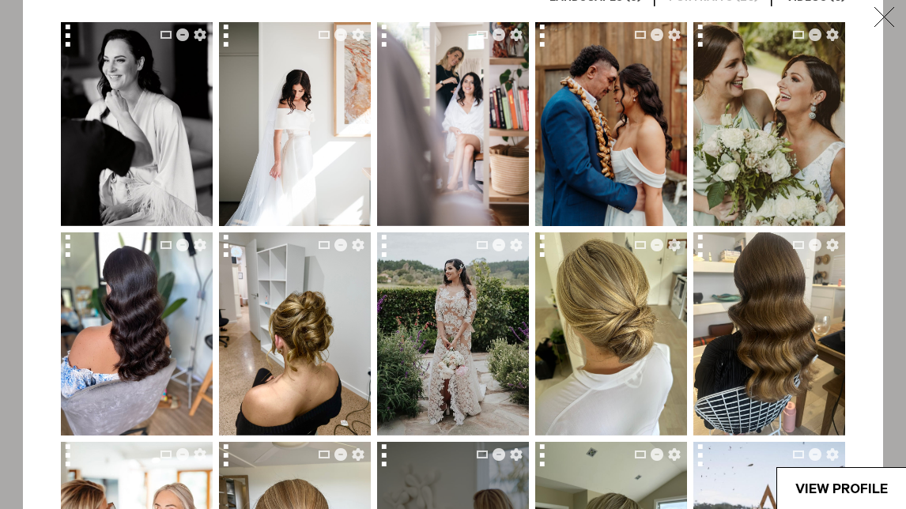
drag, startPoint x: 384, startPoint y: 458, endPoint x: 413, endPoint y: 493, distance: 44.9
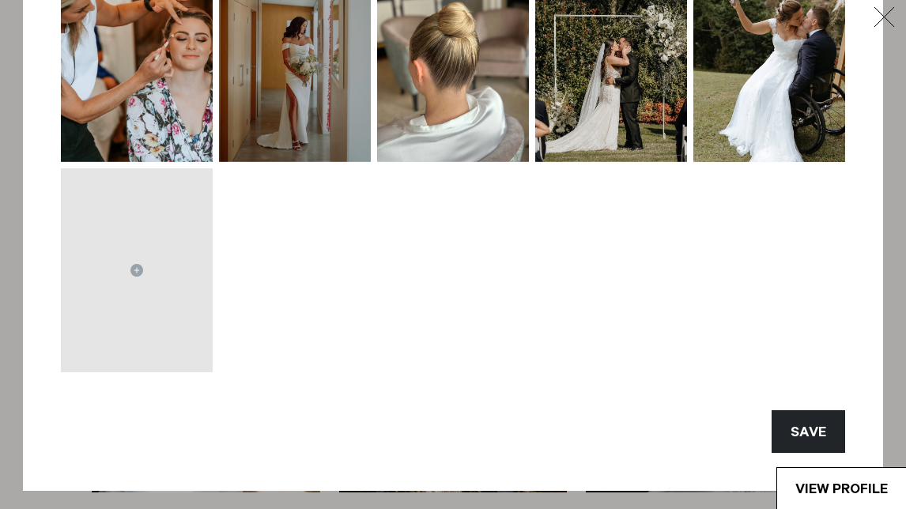
scroll to position [846, 0]
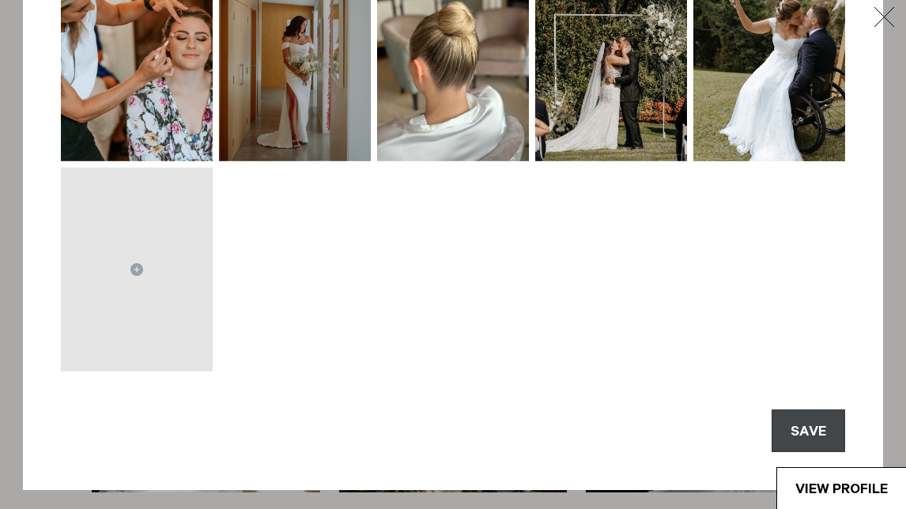
click at [812, 420] on button "SAVE" at bounding box center [807, 430] width 73 height 43
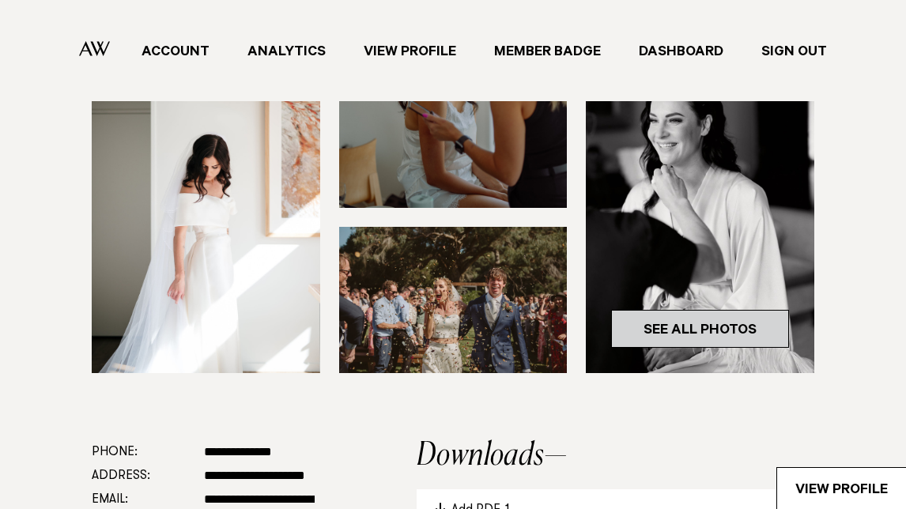
scroll to position [390, 0]
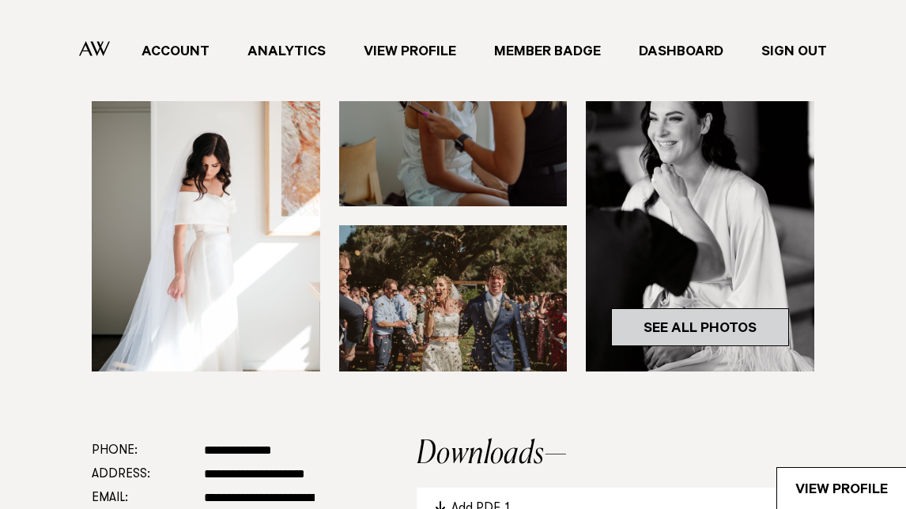
click at [679, 319] on link "See All Photos" at bounding box center [700, 327] width 178 height 38
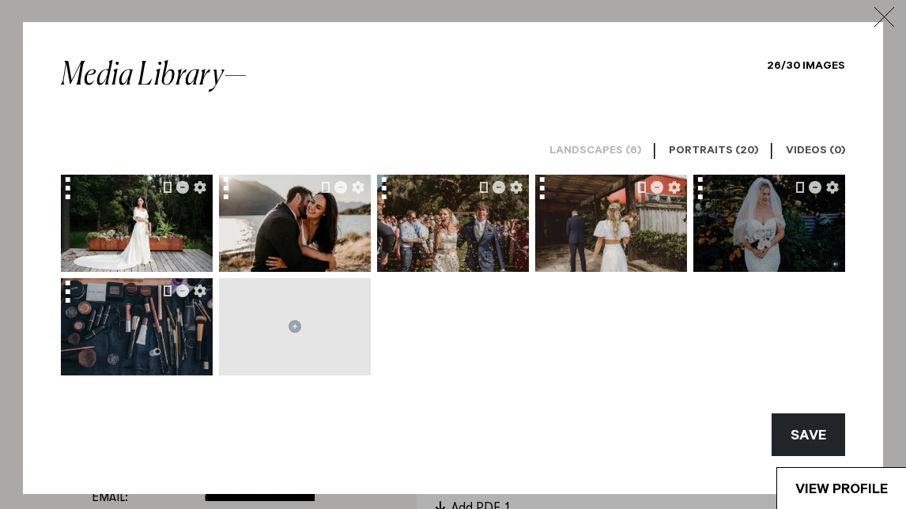
drag, startPoint x: 700, startPoint y: 194, endPoint x: 714, endPoint y: 252, distance: 59.2
click at [714, 252] on div at bounding box center [769, 223] width 152 height 97
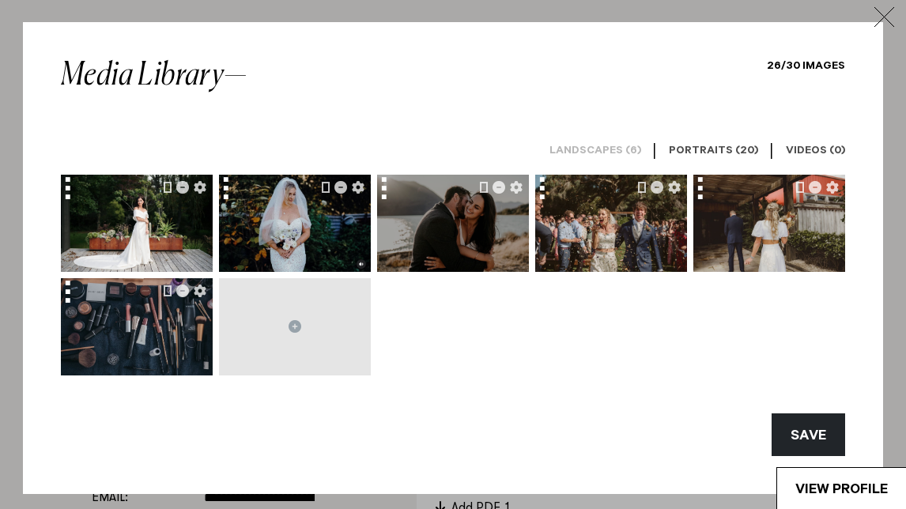
drag, startPoint x: 541, startPoint y: 194, endPoint x: 424, endPoint y: 190, distance: 116.2
click at [424, 190] on div at bounding box center [453, 275] width 784 height 201
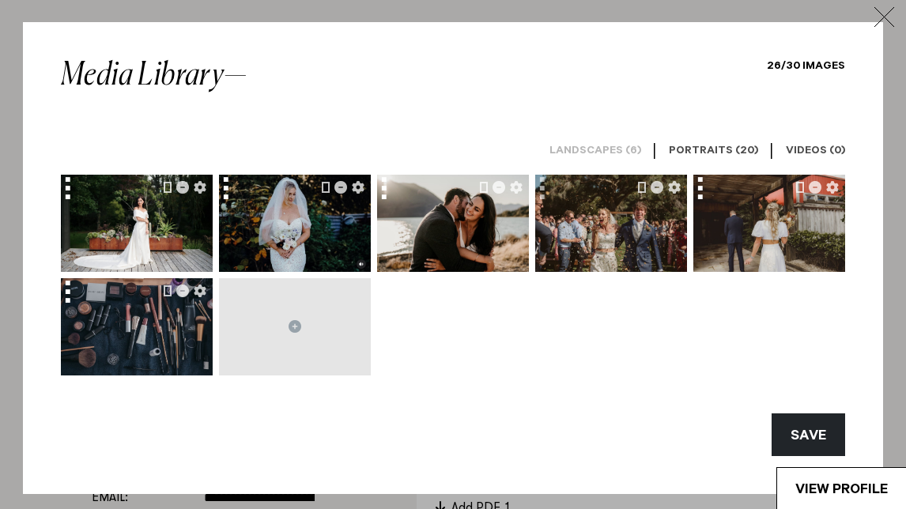
drag, startPoint x: 424, startPoint y: 190, endPoint x: 552, endPoint y: 198, distance: 127.4
click at [552, 198] on div at bounding box center [453, 275] width 784 height 201
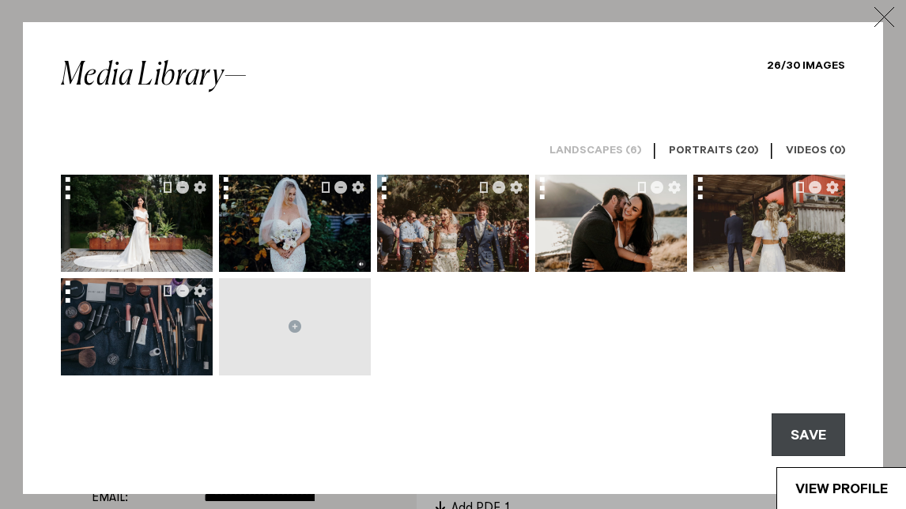
click at [831, 443] on button "SAVE" at bounding box center [807, 434] width 73 height 43
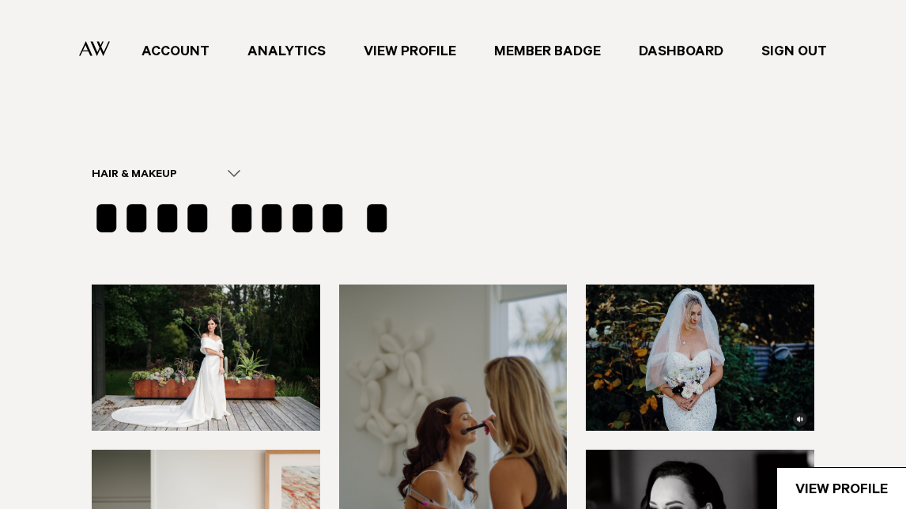
scroll to position [0, 0]
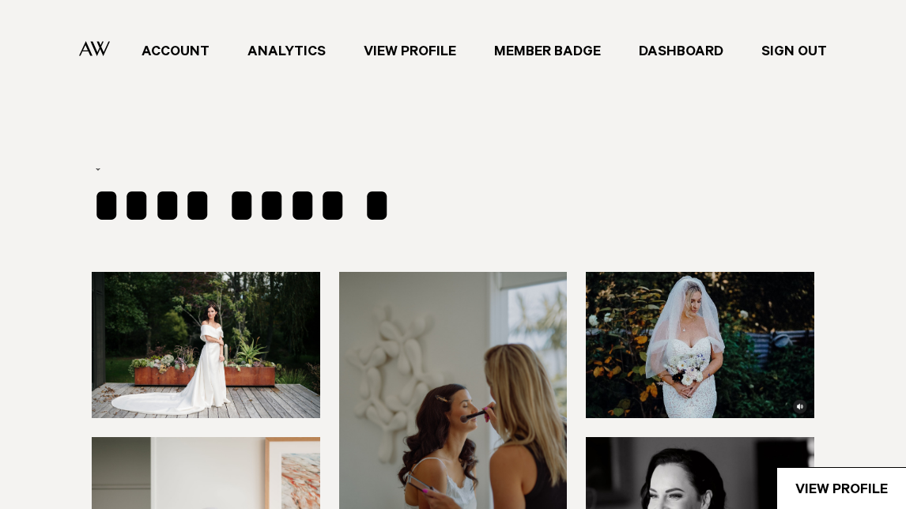
select select "***"
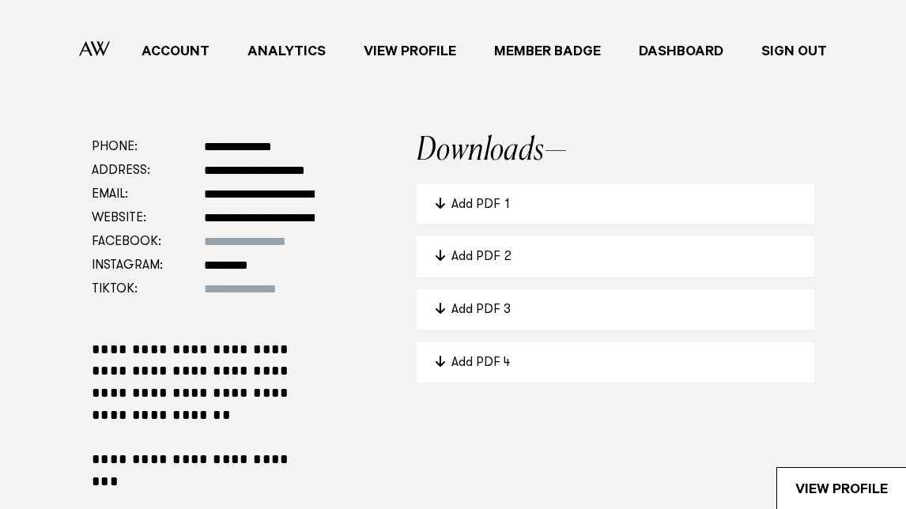
scroll to position [699, 0]
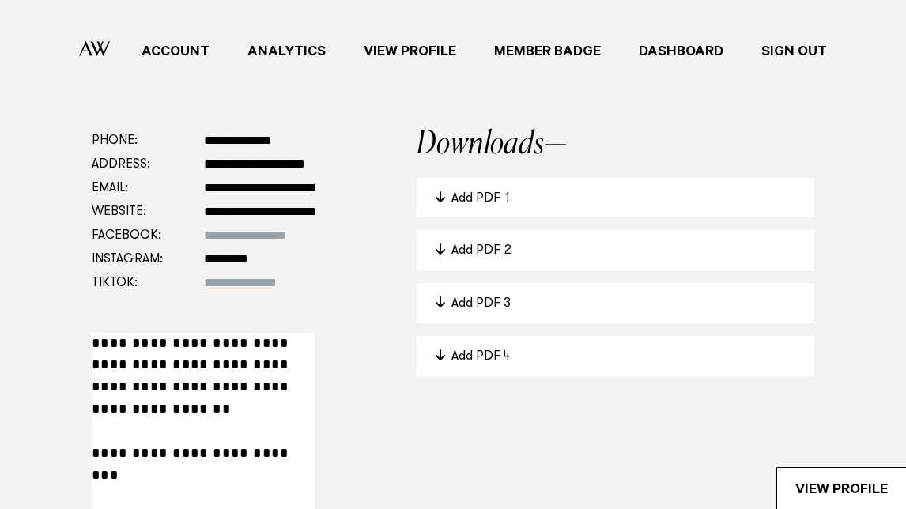
click at [465, 196] on div "Add PDF 1" at bounding box center [623, 199] width 344 height 20
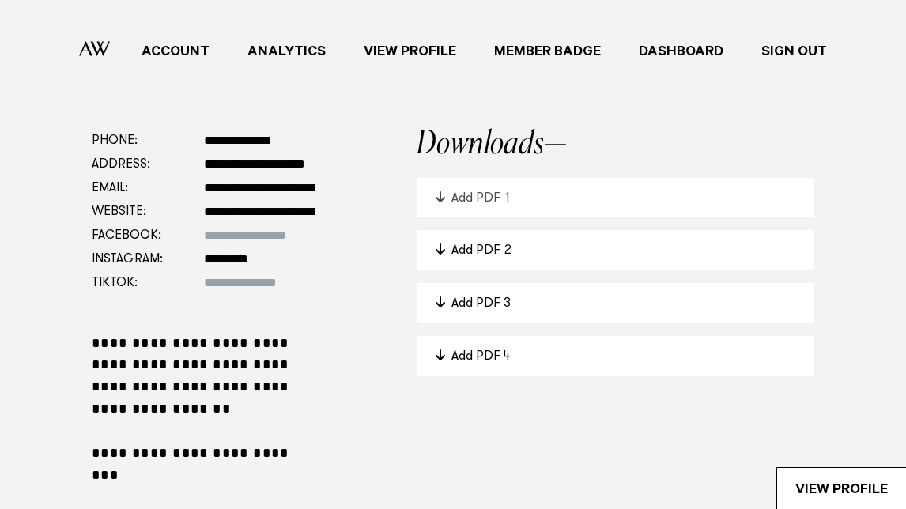
click at [469, 200] on div "Add PDF 1" at bounding box center [623, 199] width 344 height 20
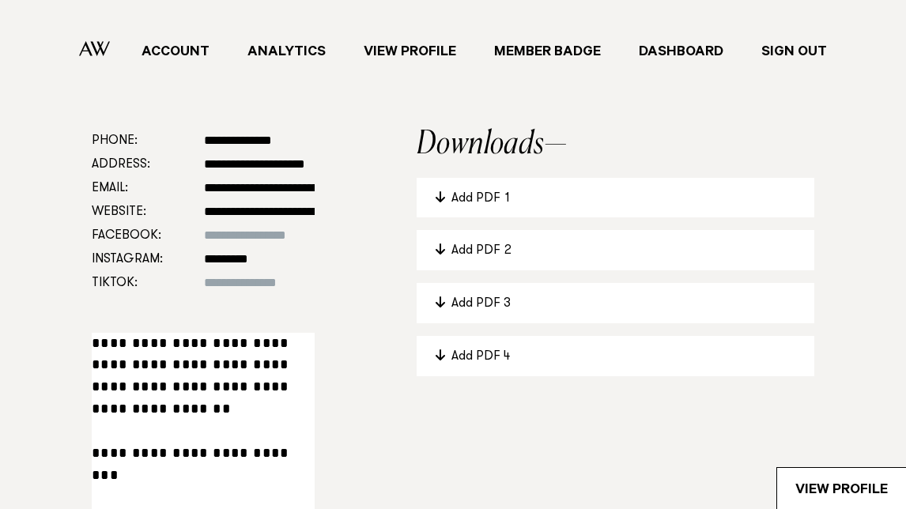
click at [473, 198] on div "Add PDF 1" at bounding box center [623, 199] width 344 height 20
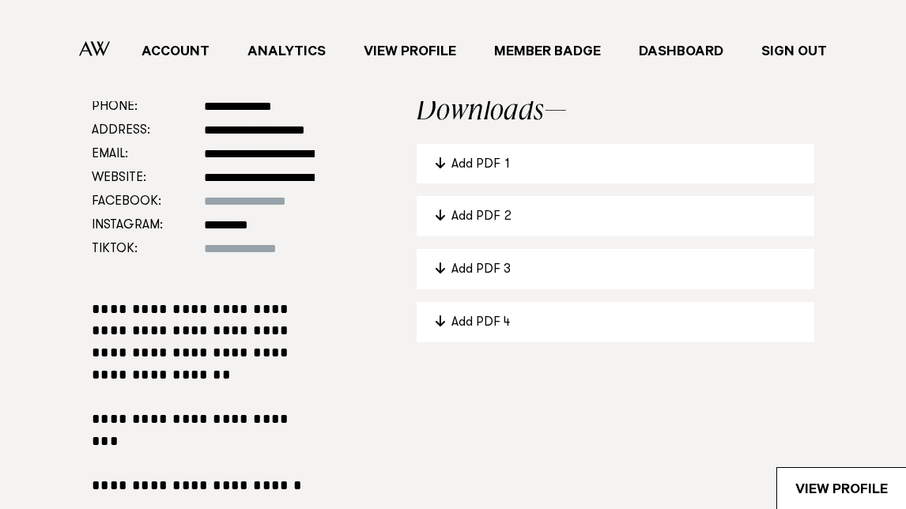
scroll to position [734, 0]
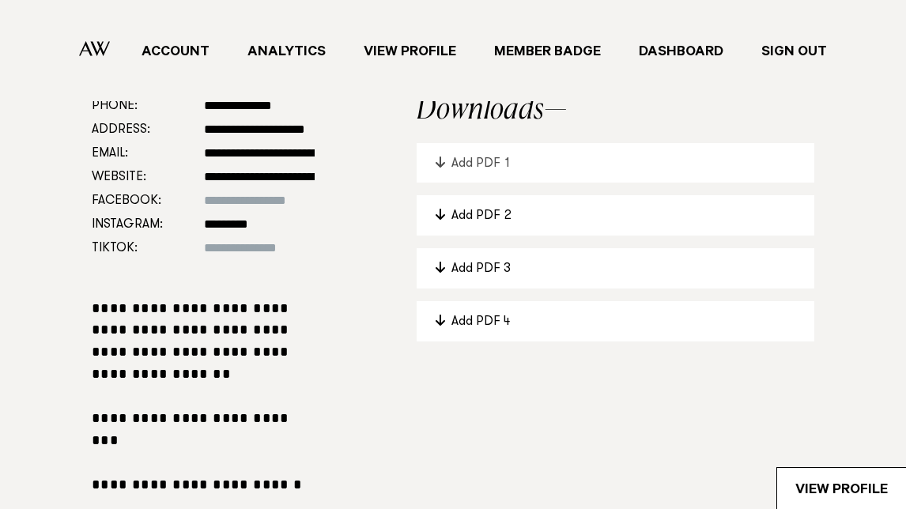
click at [474, 159] on div "Add PDF 1" at bounding box center [623, 164] width 344 height 20
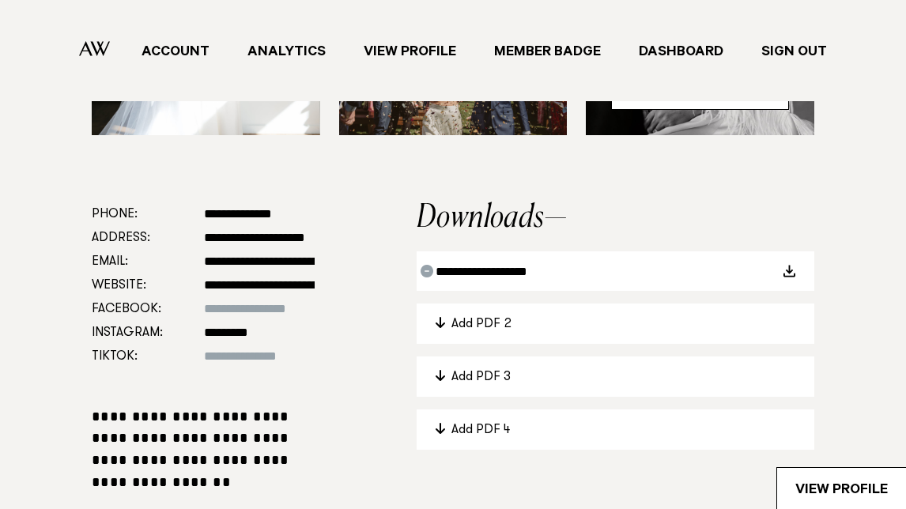
scroll to position [628, 0]
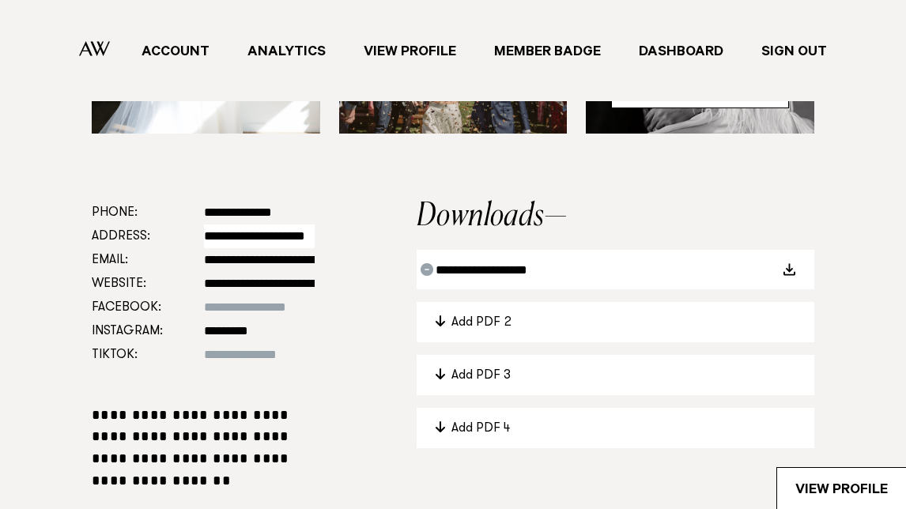
drag, startPoint x: 272, startPoint y: 234, endPoint x: 159, endPoint y: 247, distance: 113.8
click at [159, 247] on dl "**********" at bounding box center [203, 284] width 223 height 166
type input "*"
click at [292, 236] on input "**********" at bounding box center [259, 236] width 111 height 24
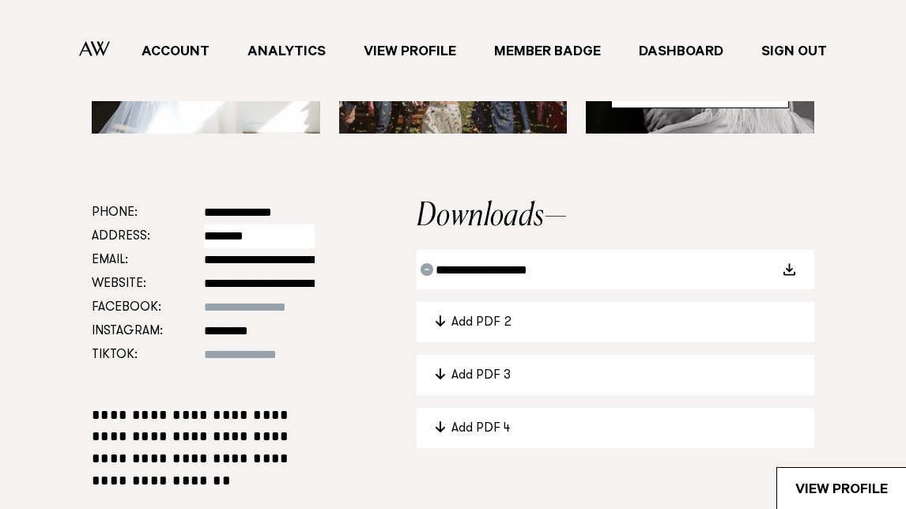
type input "********"
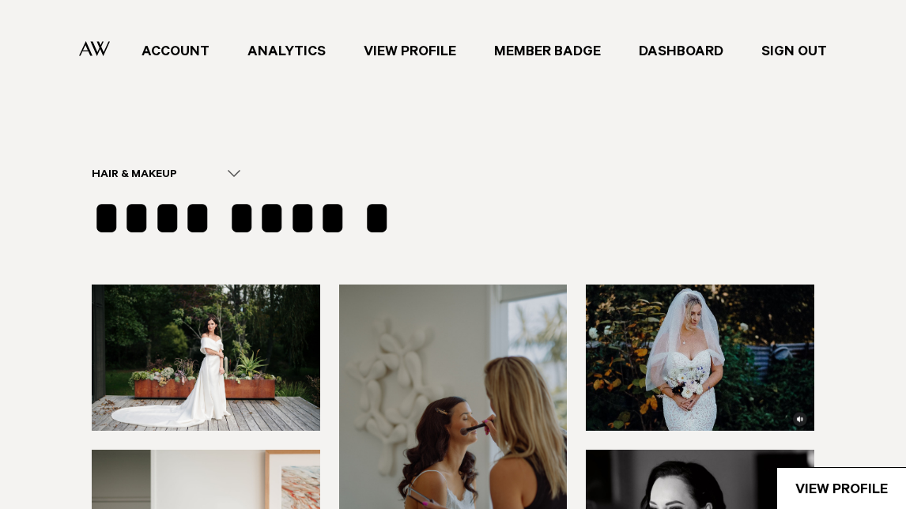
scroll to position [0, 0]
click at [806, 44] on link "Sign Out" at bounding box center [794, 50] width 104 height 21
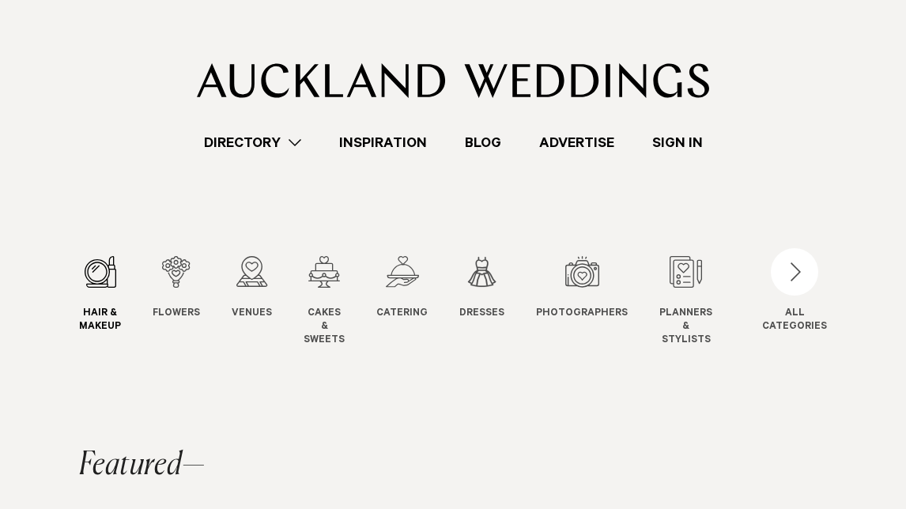
click at [100, 273] on div "1 / 12" at bounding box center [100, 272] width 42 height 32
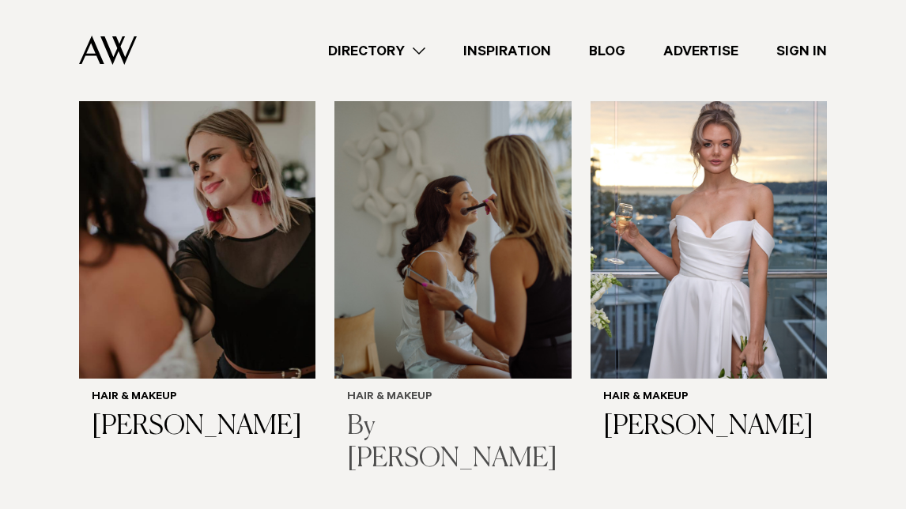
scroll to position [1986, 0]
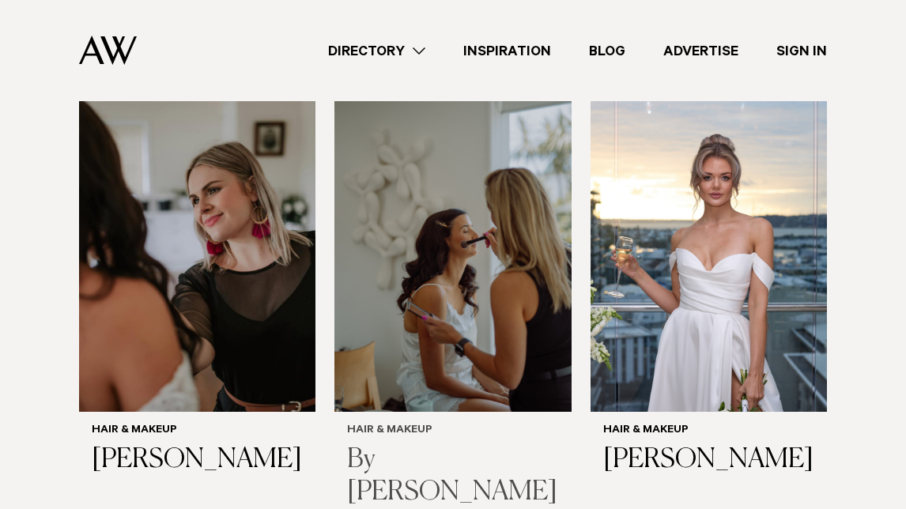
click at [467, 278] on img at bounding box center [452, 254] width 236 height 318
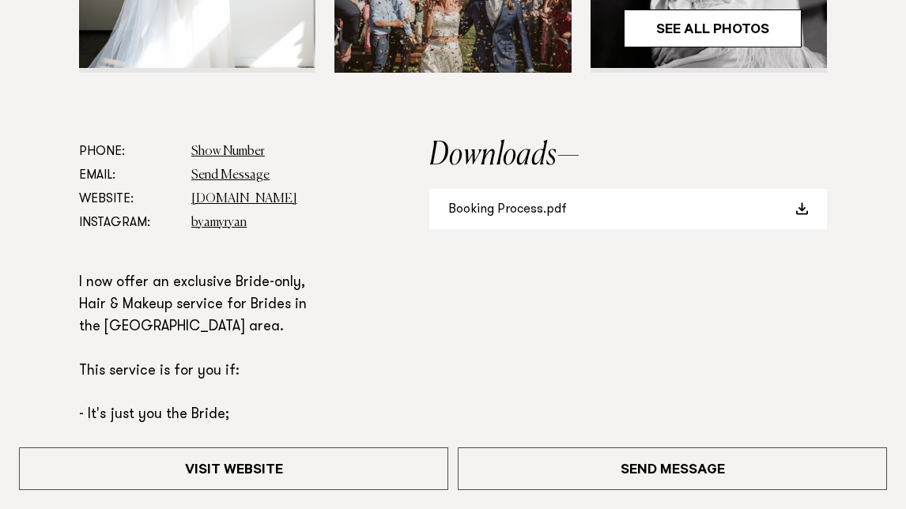
scroll to position [713, 0]
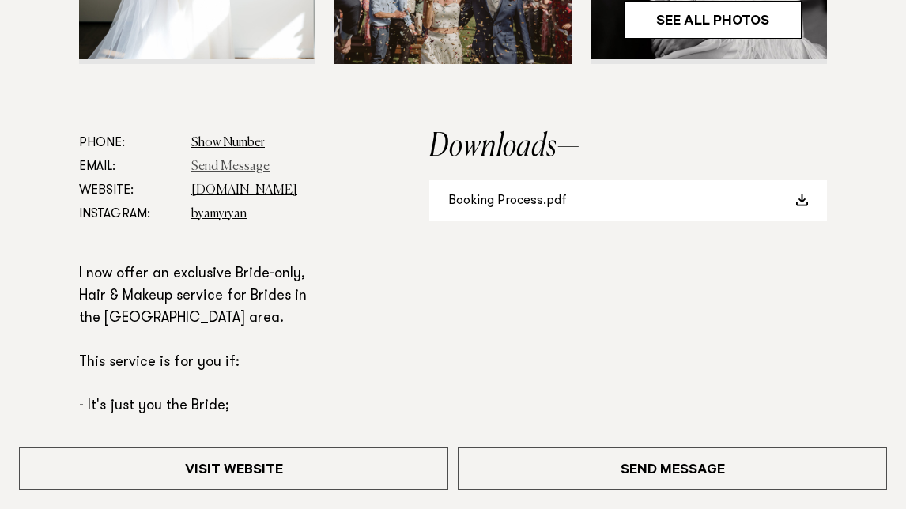
click at [244, 165] on link "Send Message" at bounding box center [230, 166] width 78 height 13
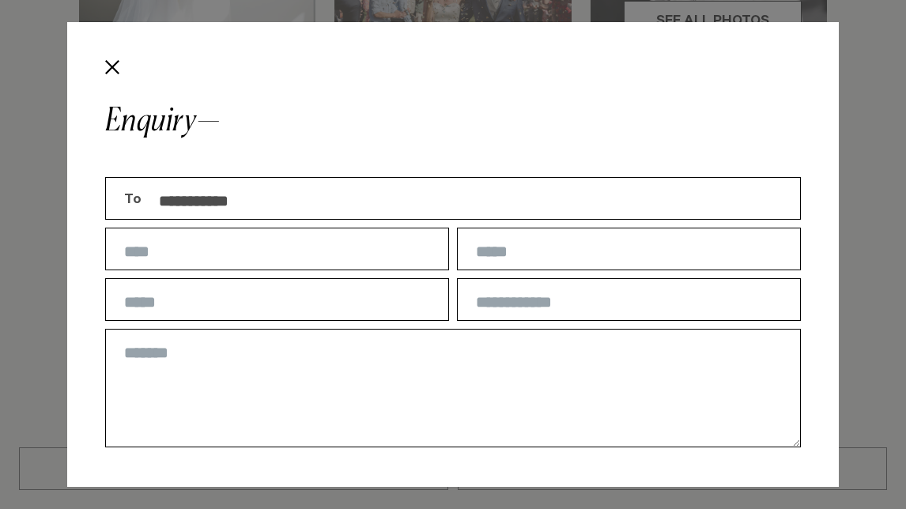
click at [107, 66] on button "Close" at bounding box center [112, 67] width 27 height 27
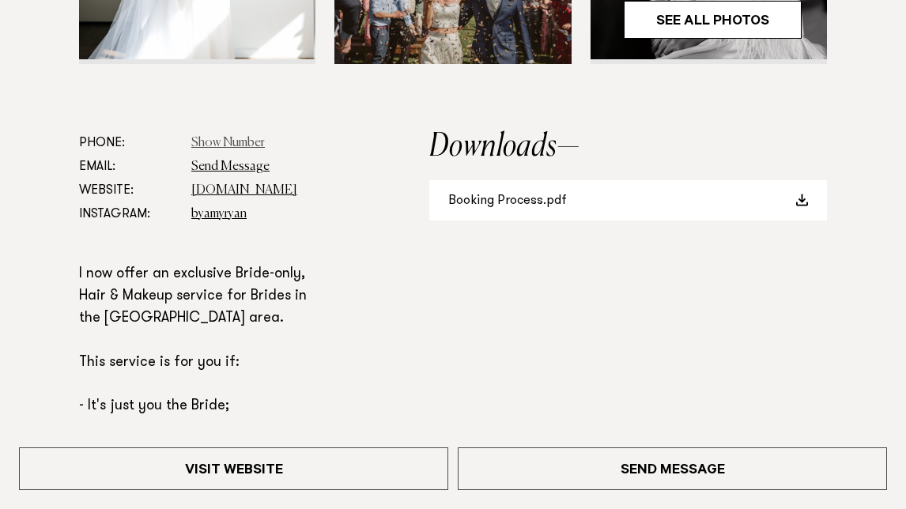
click at [254, 139] on link "Show Number" at bounding box center [227, 143] width 73 height 13
click at [297, 191] on link "[DOMAIN_NAME]" at bounding box center [244, 190] width 106 height 13
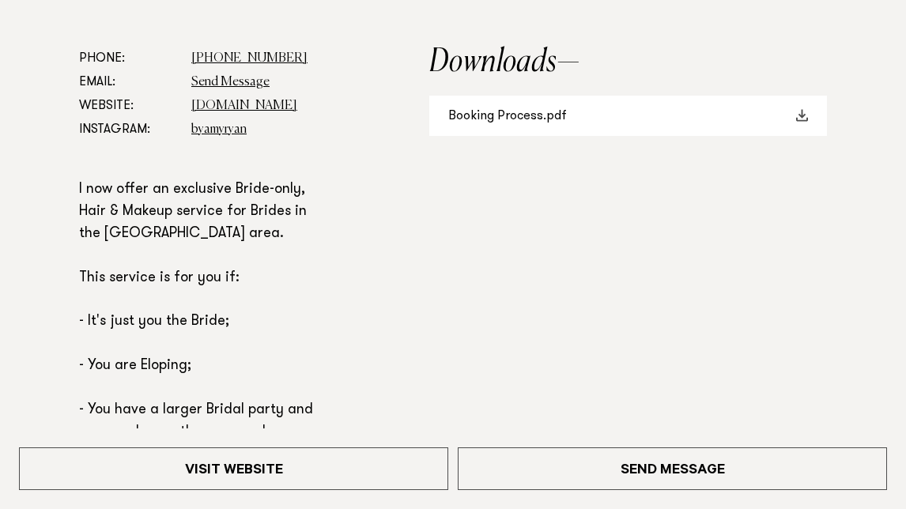
click at [536, 122] on link "Booking Process.pdf" at bounding box center [628, 116] width 398 height 40
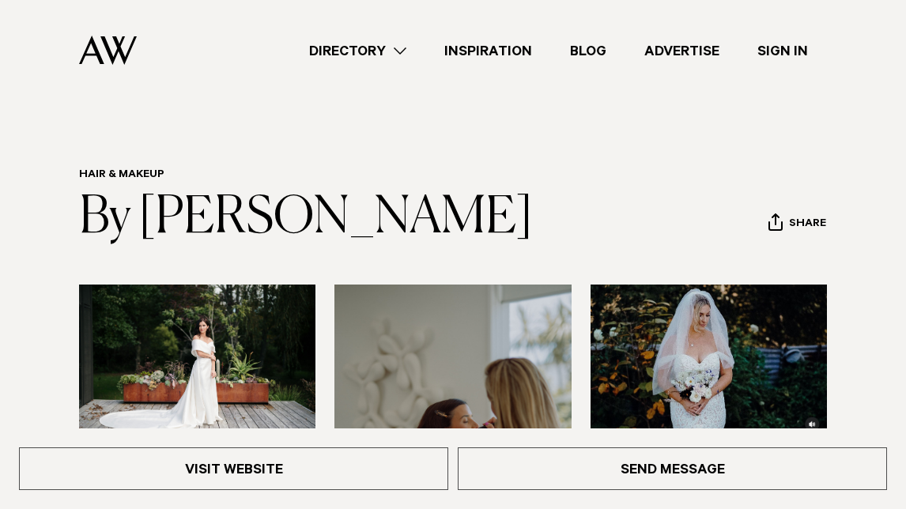
scroll to position [0, 0]
